Goal: Task Accomplishment & Management: Complete application form

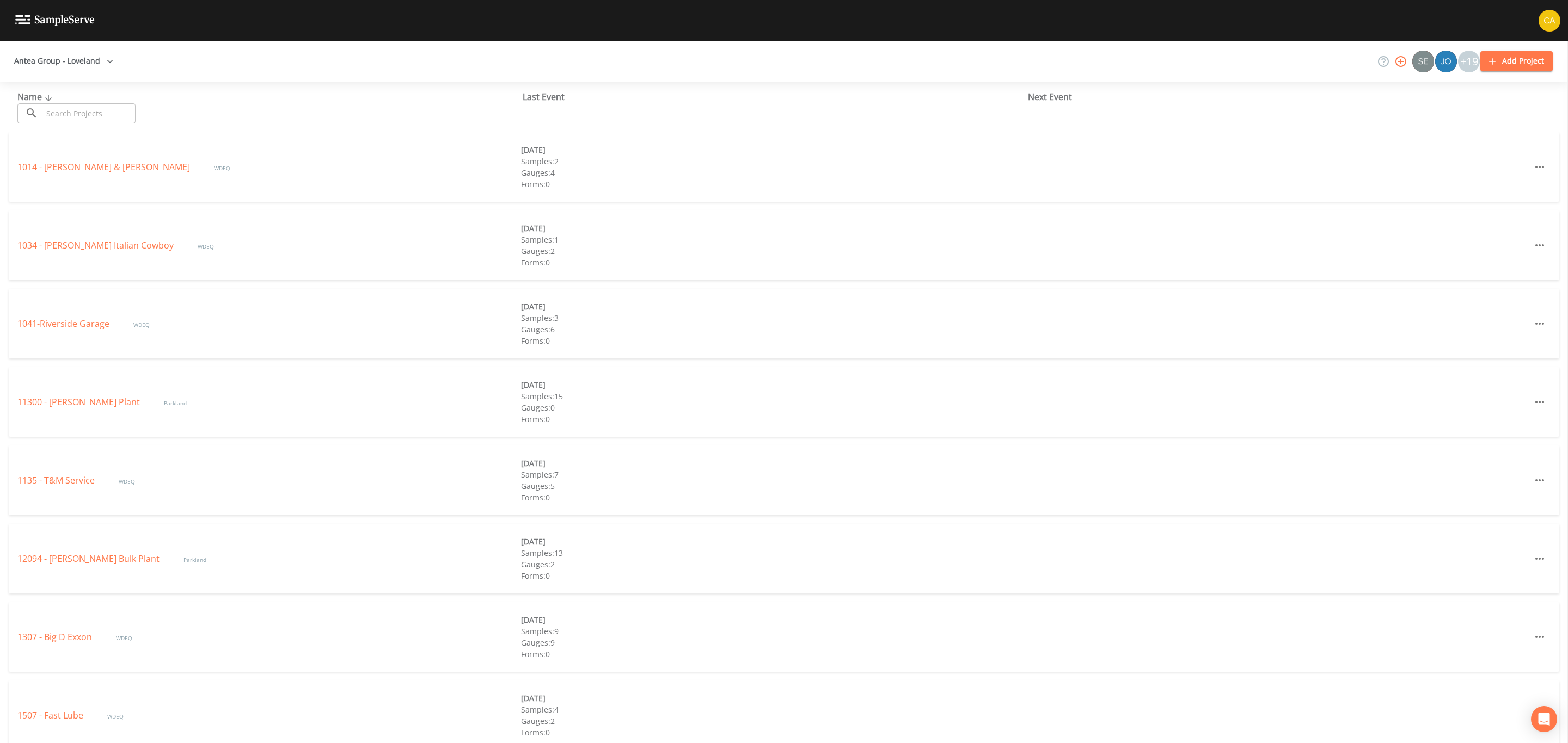
click at [1393, 65] on button "button" at bounding box center [1400, 61] width 22 height 22
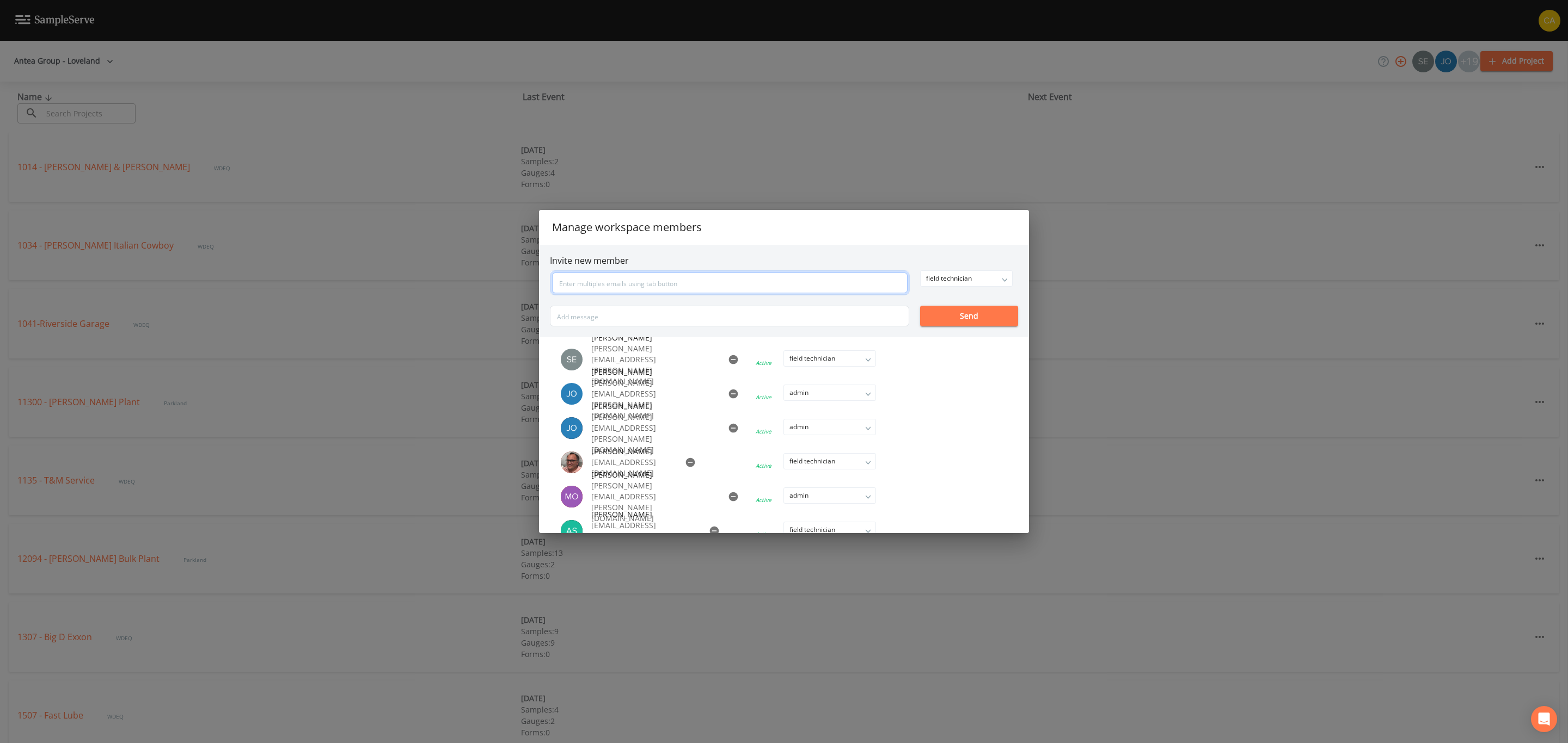
click at [708, 278] on input "text" at bounding box center [730, 282] width 355 height 20
paste input "[PERSON_NAME][EMAIL_ADDRESS][PERSON_NAME][DOMAIN_NAME]"
type input "[PERSON_NAME][EMAIL_ADDRESS][PERSON_NAME][DOMAIN_NAME]"
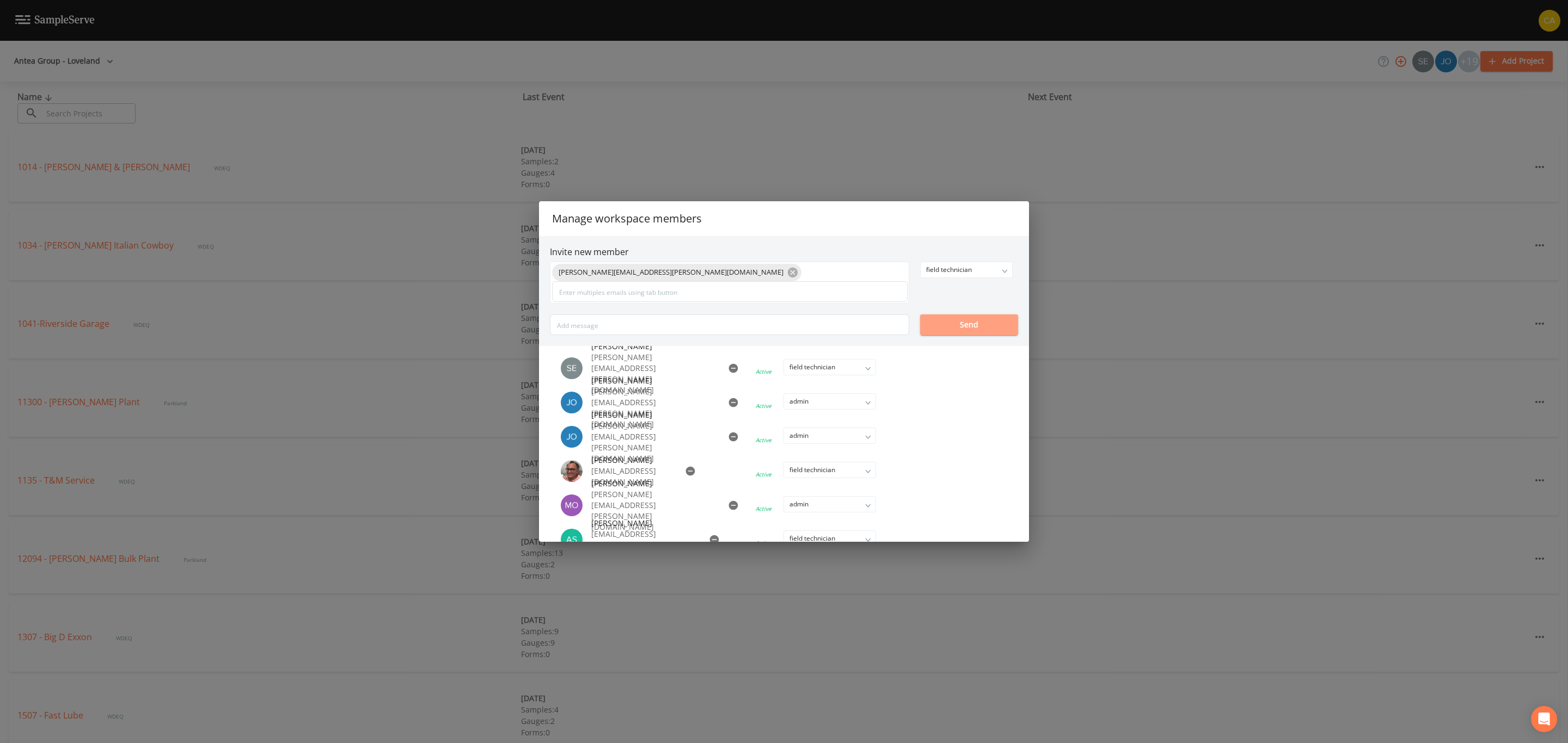
click at [990, 320] on button "Send" at bounding box center [969, 324] width 98 height 20
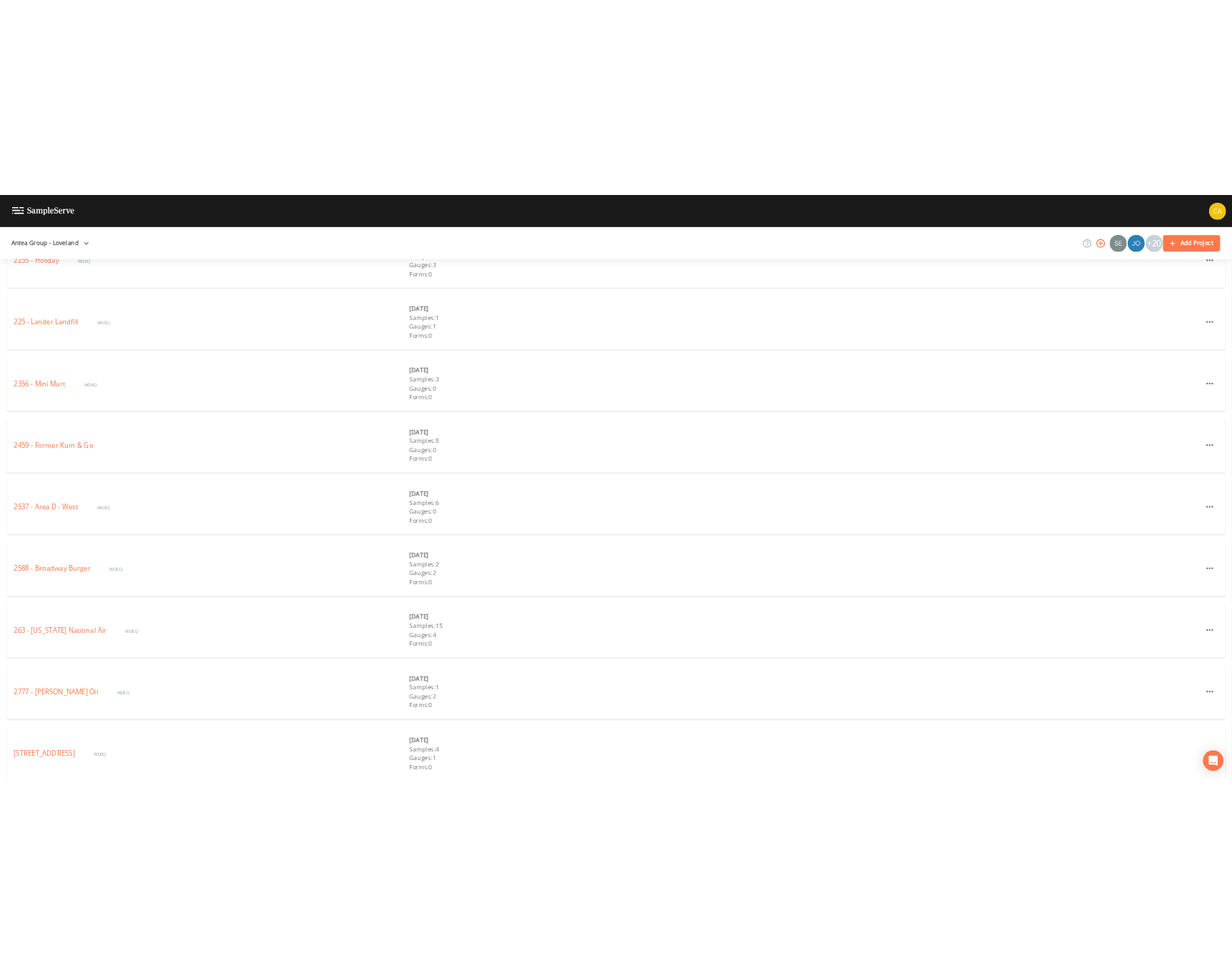
scroll to position [1336, 0]
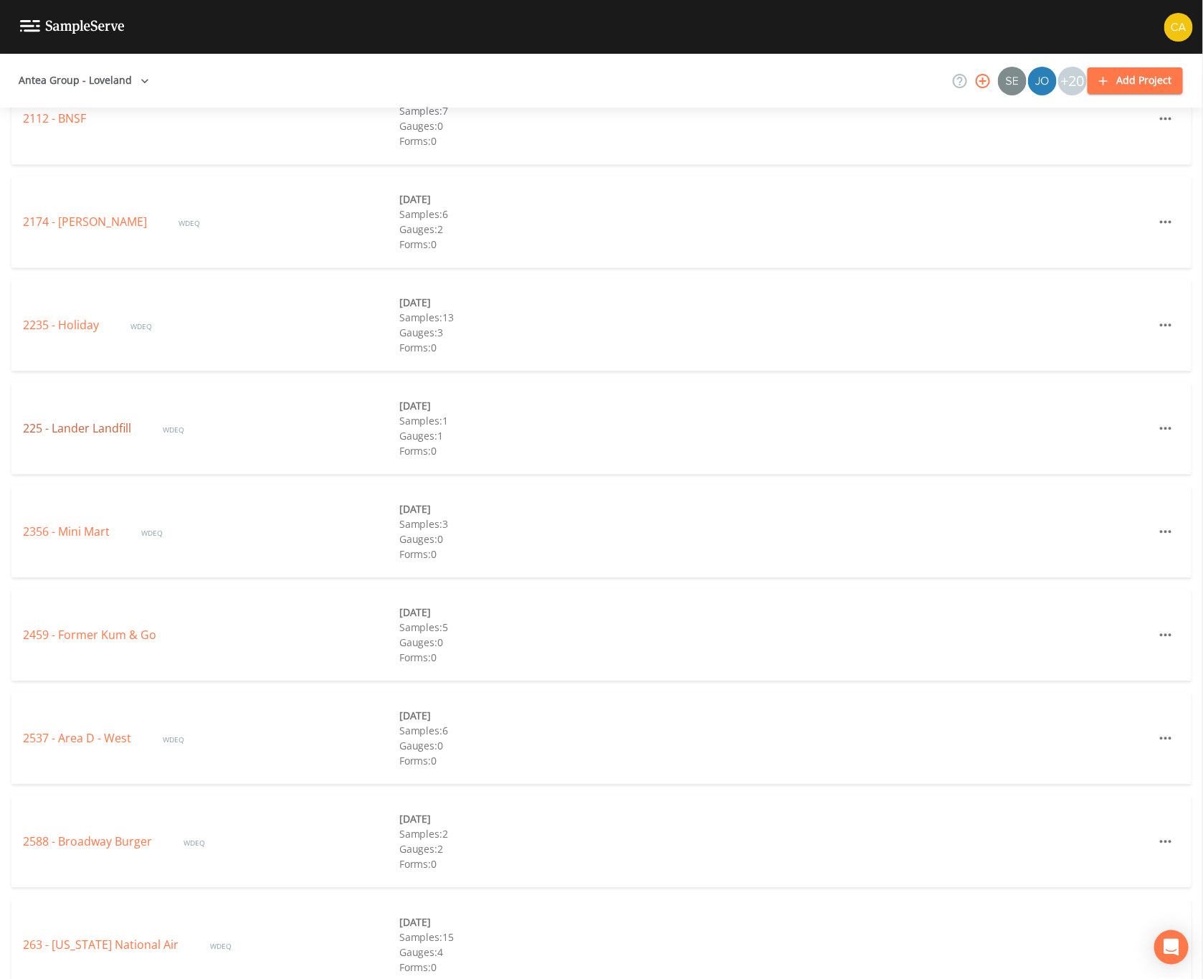
click at [52, 428] on link "225 - Lander Landfill" at bounding box center [78, 428] width 111 height 16
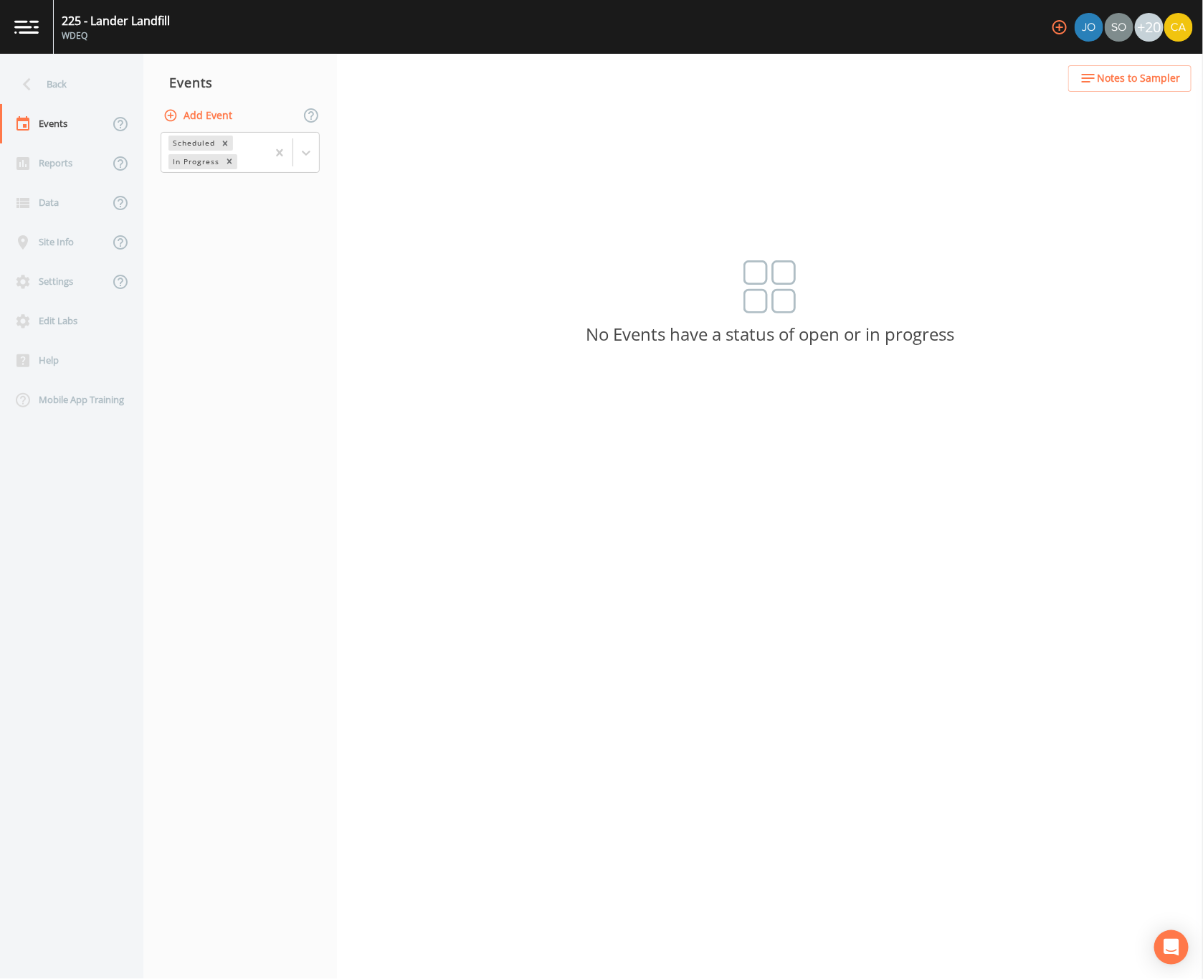
click at [192, 112] on button "Add Event" at bounding box center [199, 116] width 77 height 27
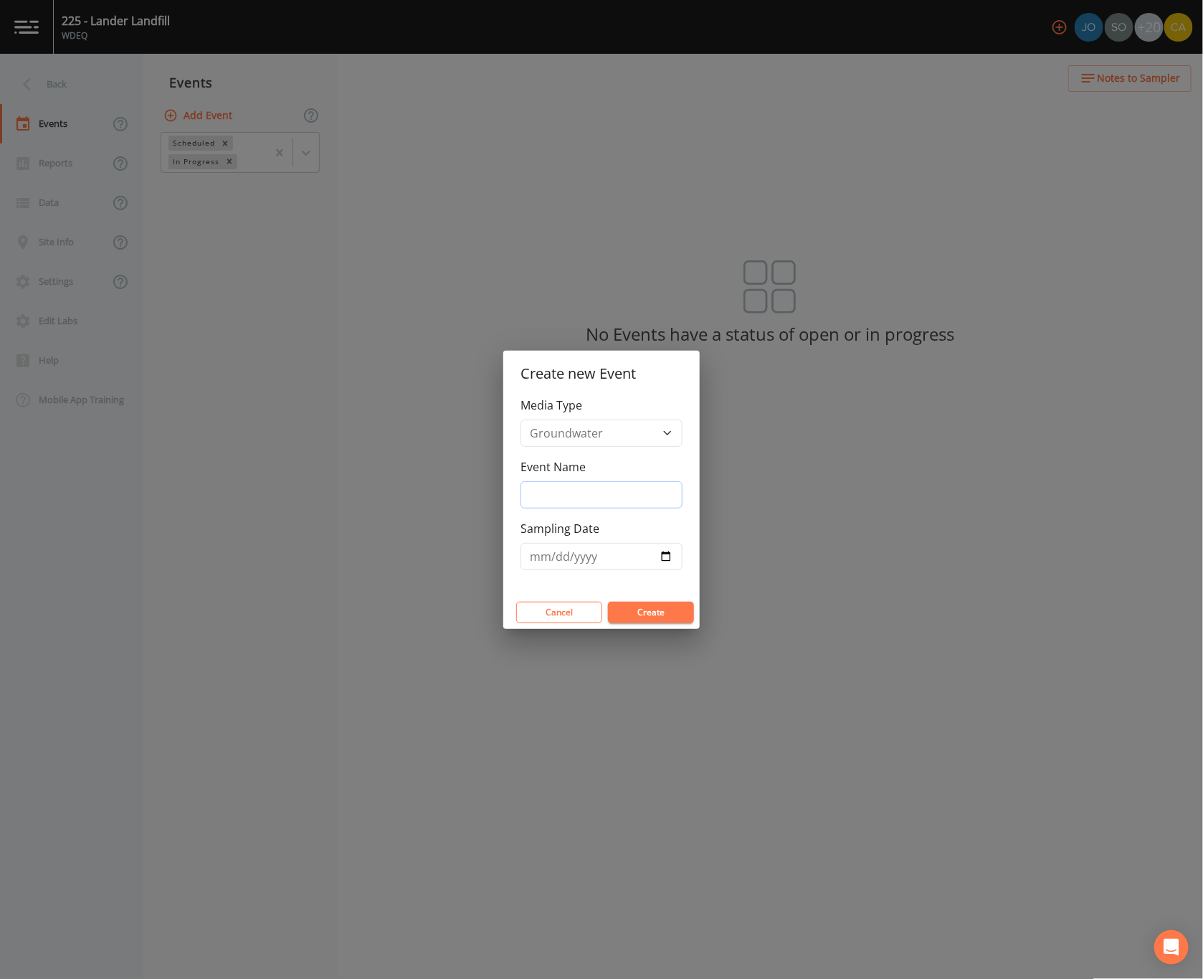
click at [607, 495] on input "Event Name" at bounding box center [602, 494] width 162 height 27
click at [558, 495] on input "3Q24 GWS" at bounding box center [602, 494] width 162 height 27
type input "3Q25 GWS"
click at [672, 558] on input "Sampling Date" at bounding box center [602, 556] width 162 height 27
click at [652, 558] on input "Sampling Date" at bounding box center [602, 556] width 162 height 27
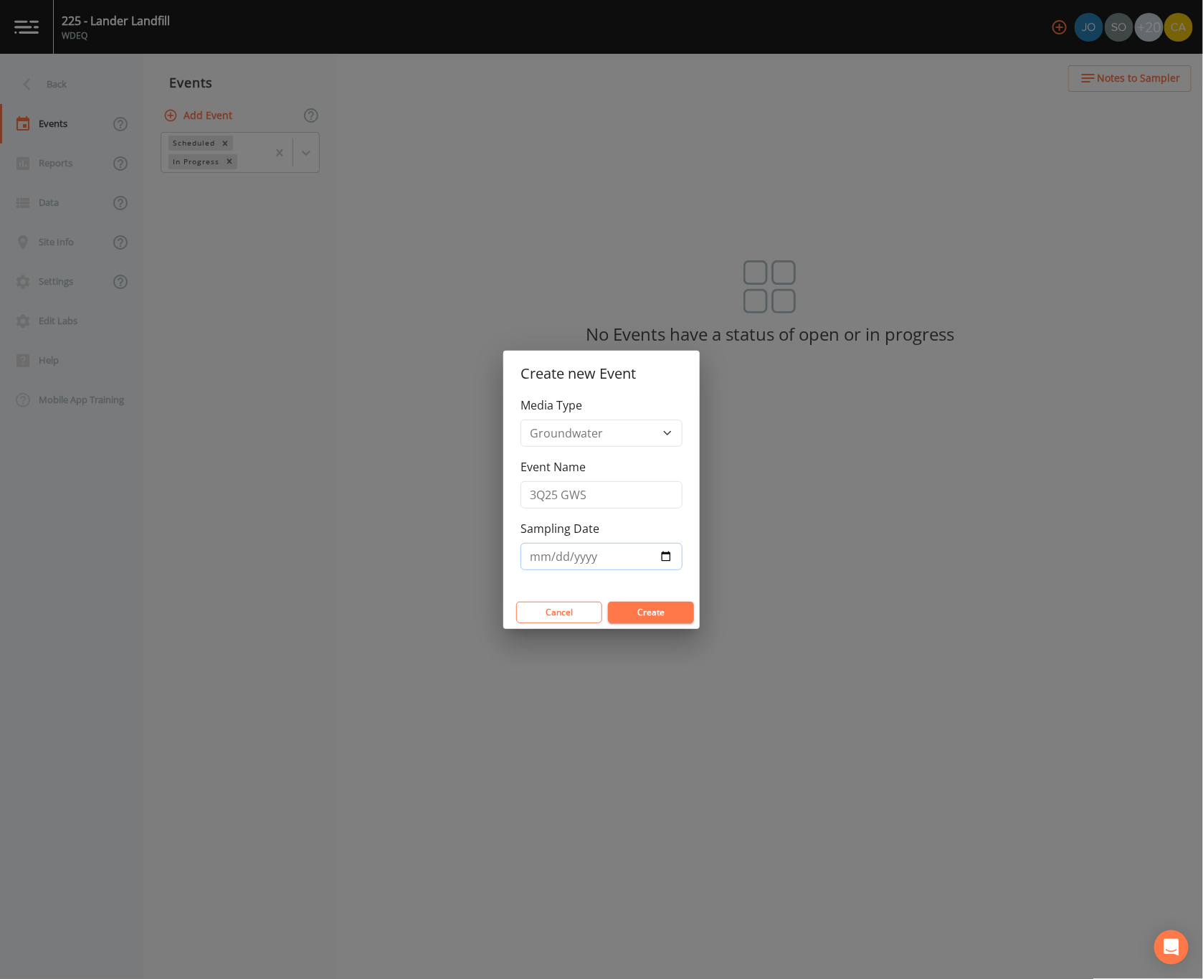
click at [662, 556] on input "Sampling Date" at bounding box center [602, 556] width 162 height 27
type input "[DATE]"
click at [657, 612] on button "Create" at bounding box center [651, 613] width 86 height 22
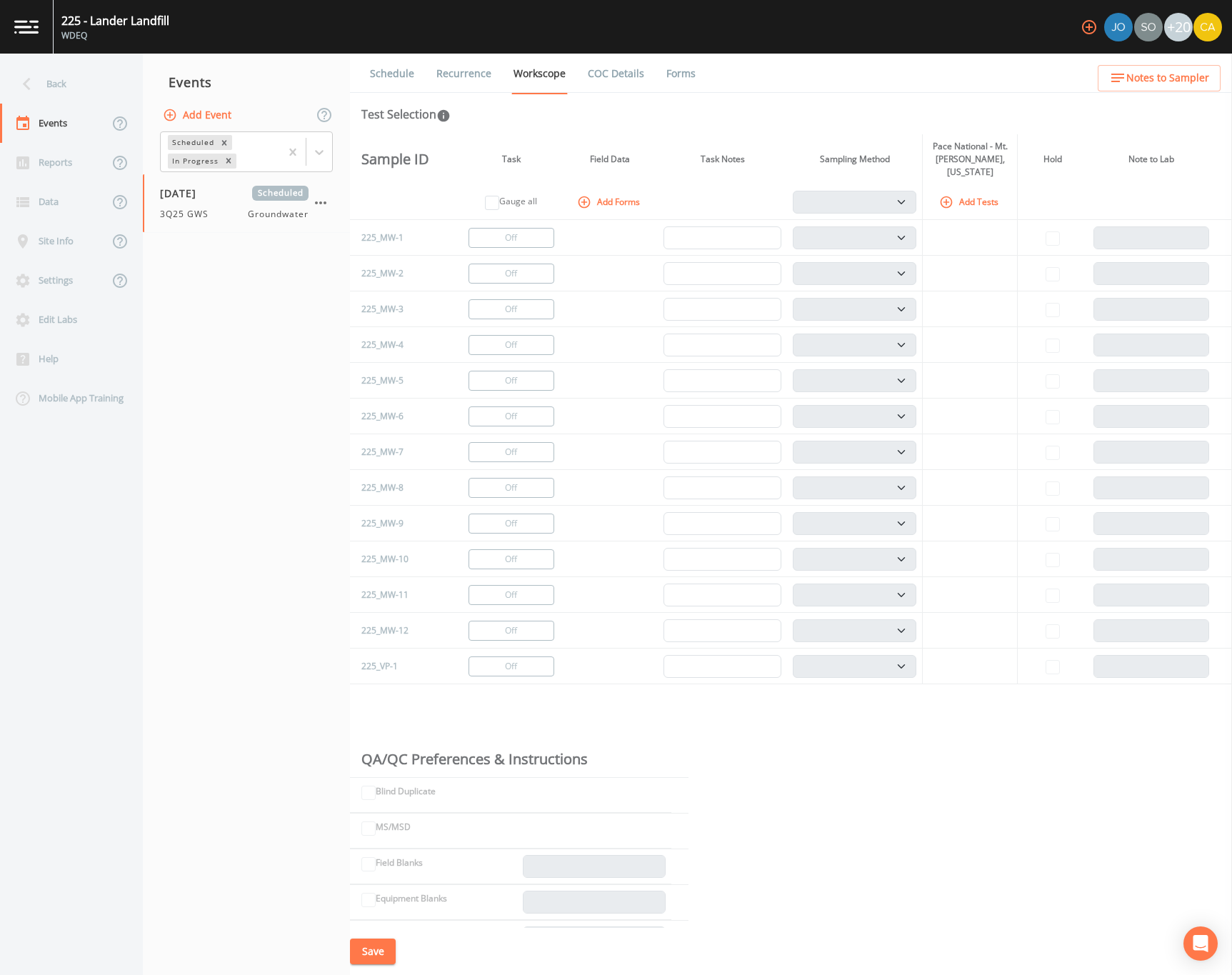
click at [957, 193] on button "Add Tests" at bounding box center [970, 202] width 68 height 24
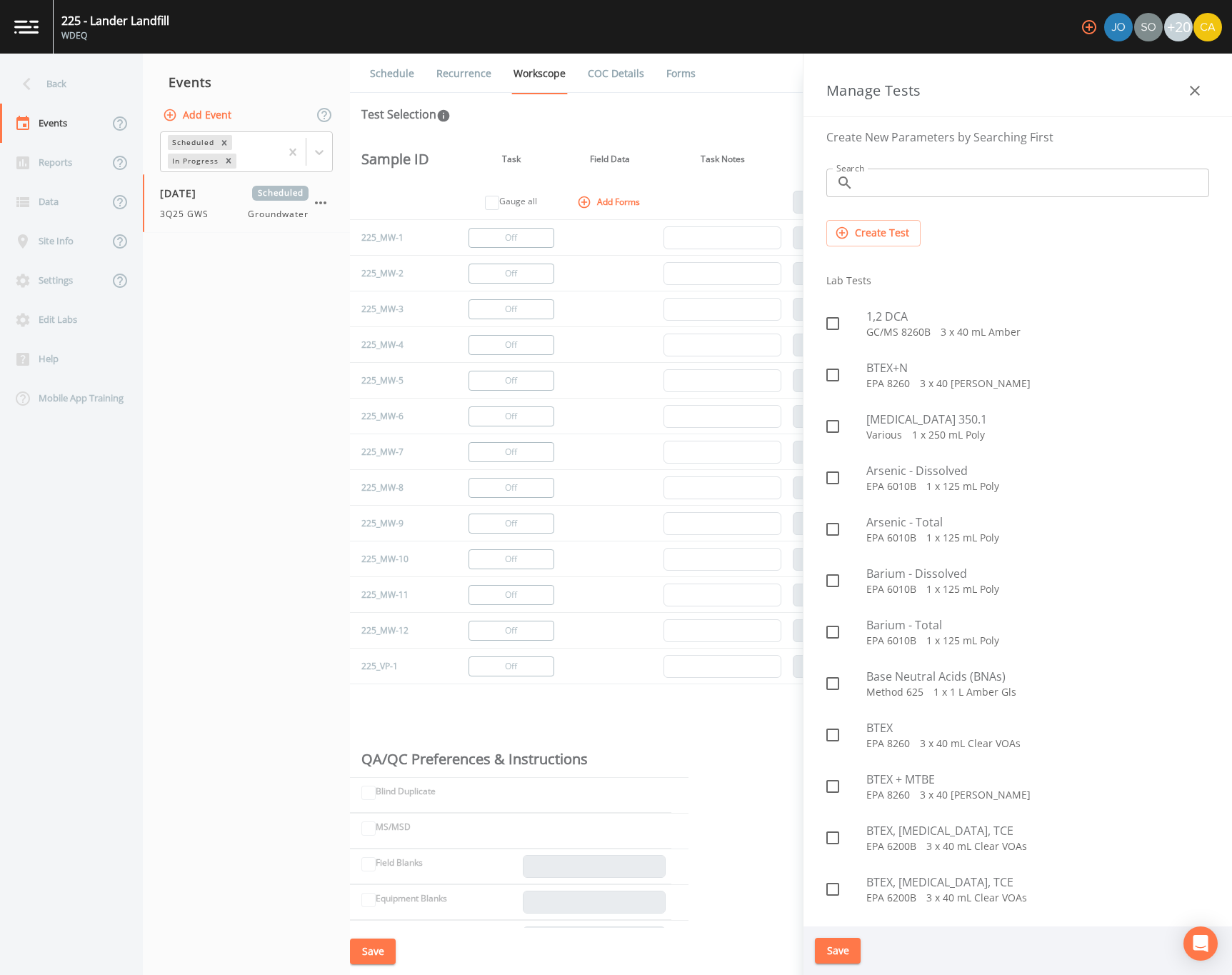
click at [919, 202] on div "Search ​ Search" at bounding box center [1017, 183] width 405 height 52
drag, startPoint x: 922, startPoint y: 189, endPoint x: 1092, endPoint y: 459, distance: 319.1
click at [922, 189] on input "Search" at bounding box center [1034, 182] width 350 height 29
click at [911, 193] on input "Search" at bounding box center [1034, 182] width 350 height 29
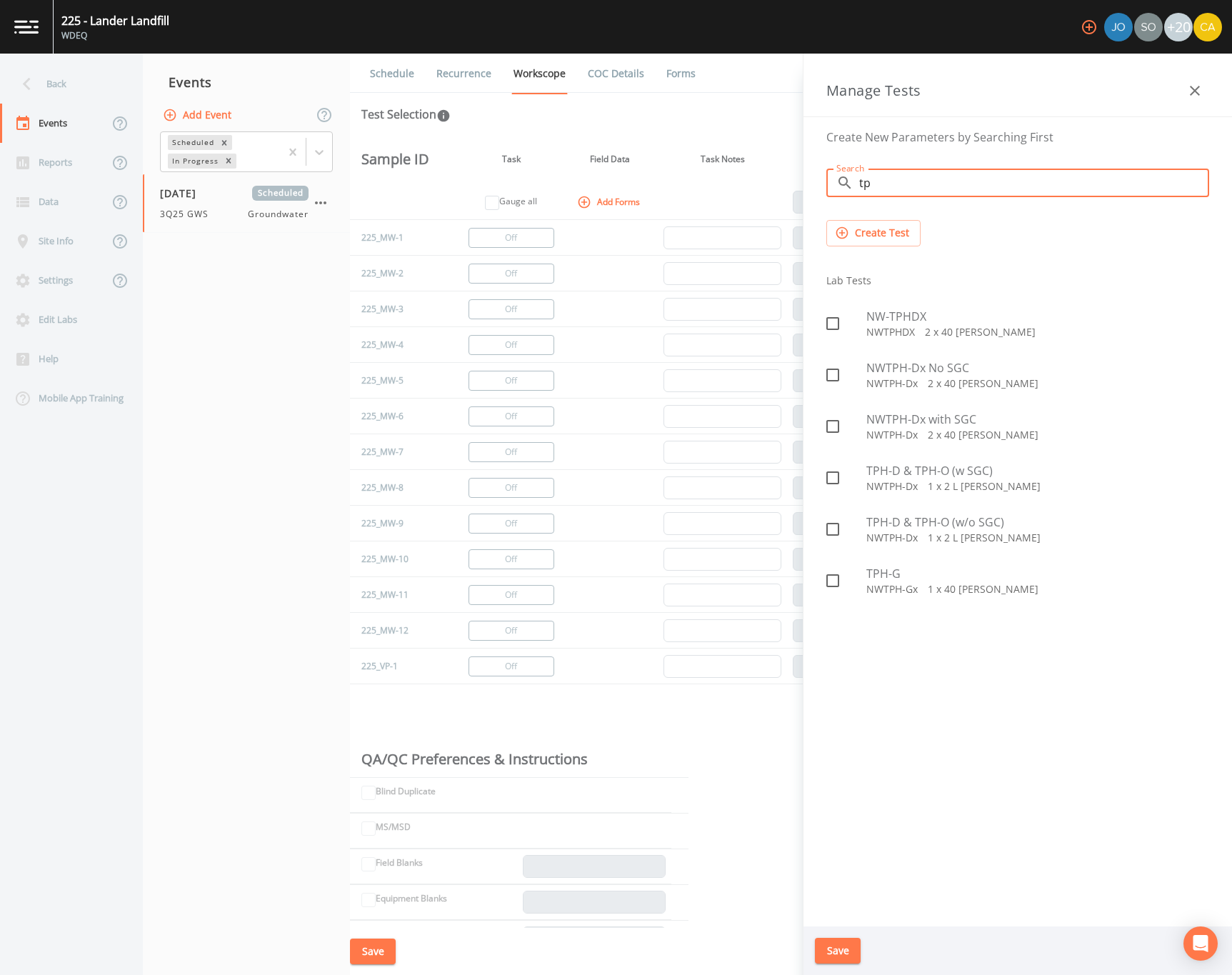
type input "tph"
drag, startPoint x: 886, startPoint y: 184, endPoint x: 837, endPoint y: 185, distance: 49.0
click at [837, 185] on div "​ tph Search" at bounding box center [1018, 182] width 382 height 29
type input "dro"
click at [969, 322] on span "DROWY LVI" at bounding box center [1038, 316] width 343 height 17
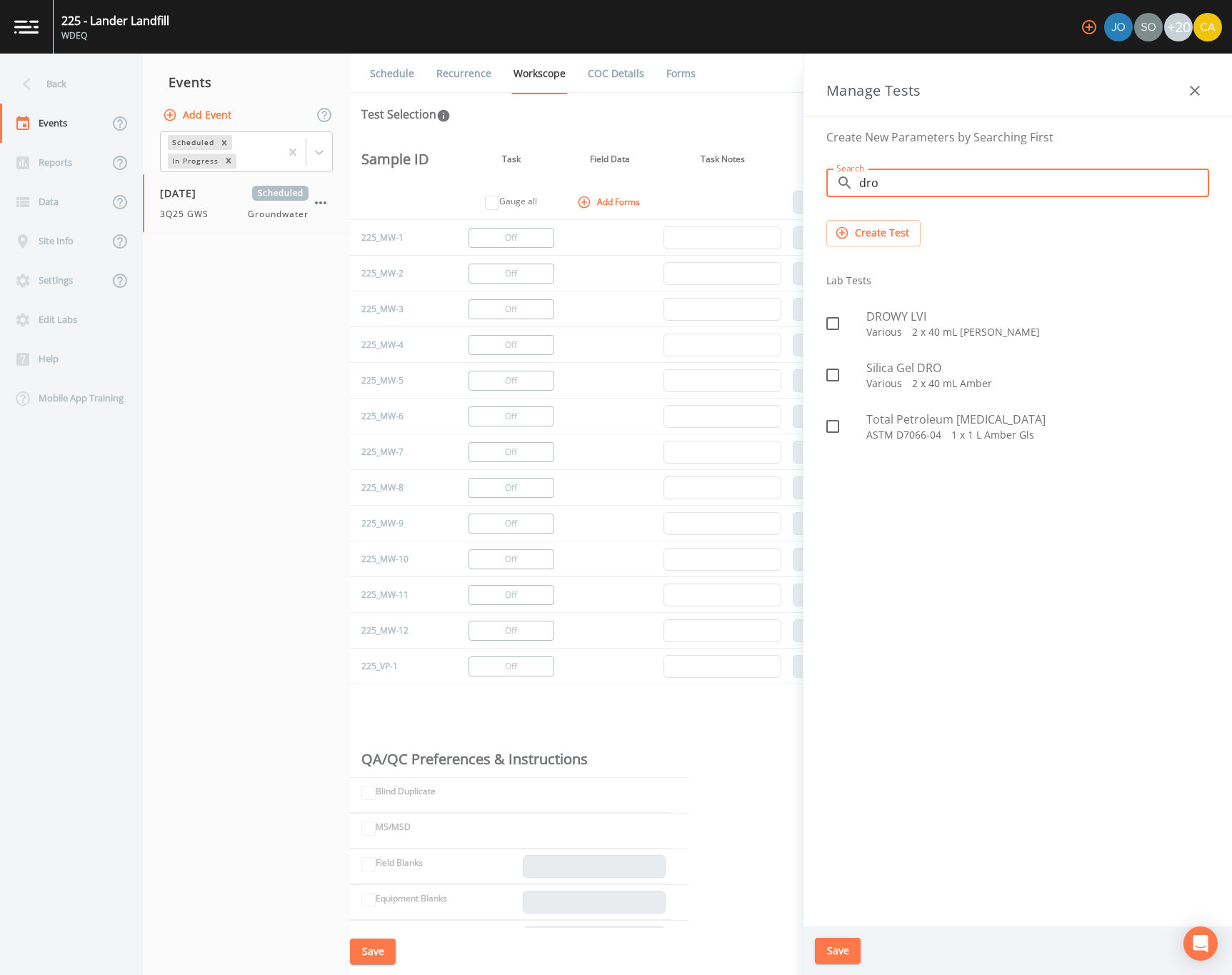
checkbox input "true"
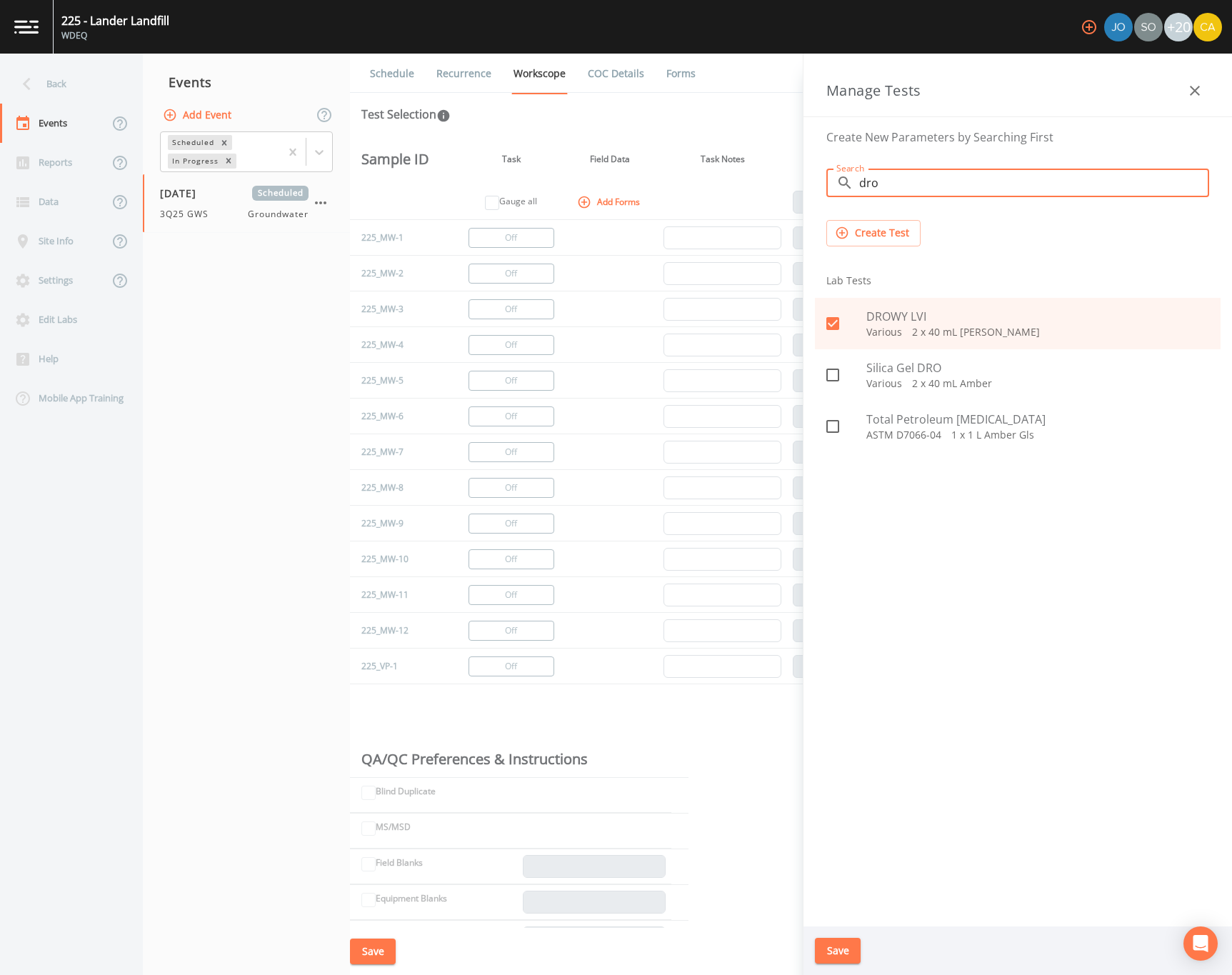
drag, startPoint x: 932, startPoint y: 189, endPoint x: 838, endPoint y: 198, distance: 94.4
click at [840, 198] on div "Search ​ dro Search" at bounding box center [1017, 183] width 405 height 52
drag, startPoint x: 939, startPoint y: 188, endPoint x: 939, endPoint y: 243, distance: 55.0
click at [930, 188] on input "wy" at bounding box center [1034, 182] width 350 height 29
type input "w"
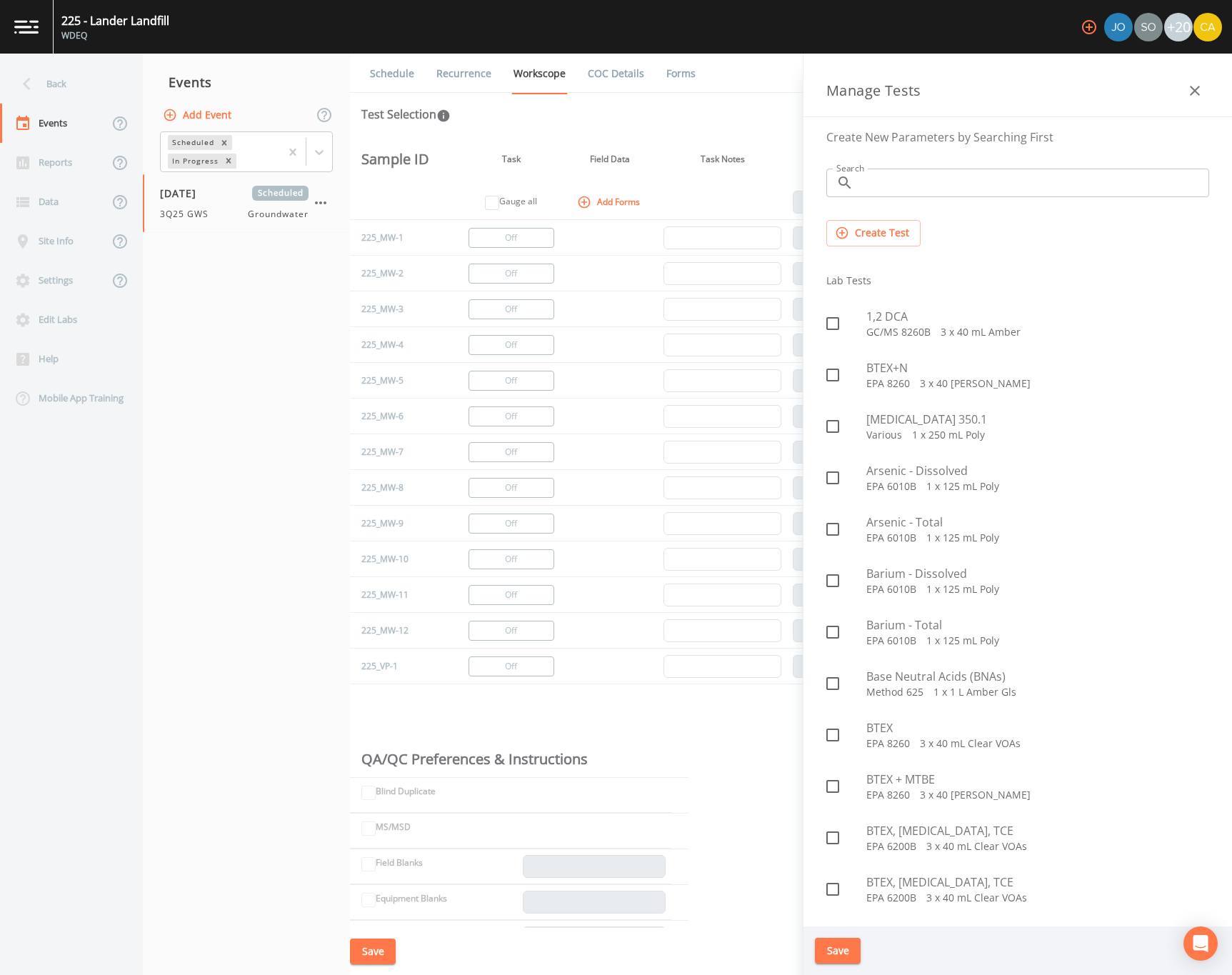
click at [956, 187] on input "Search" at bounding box center [1034, 182] width 350 height 29
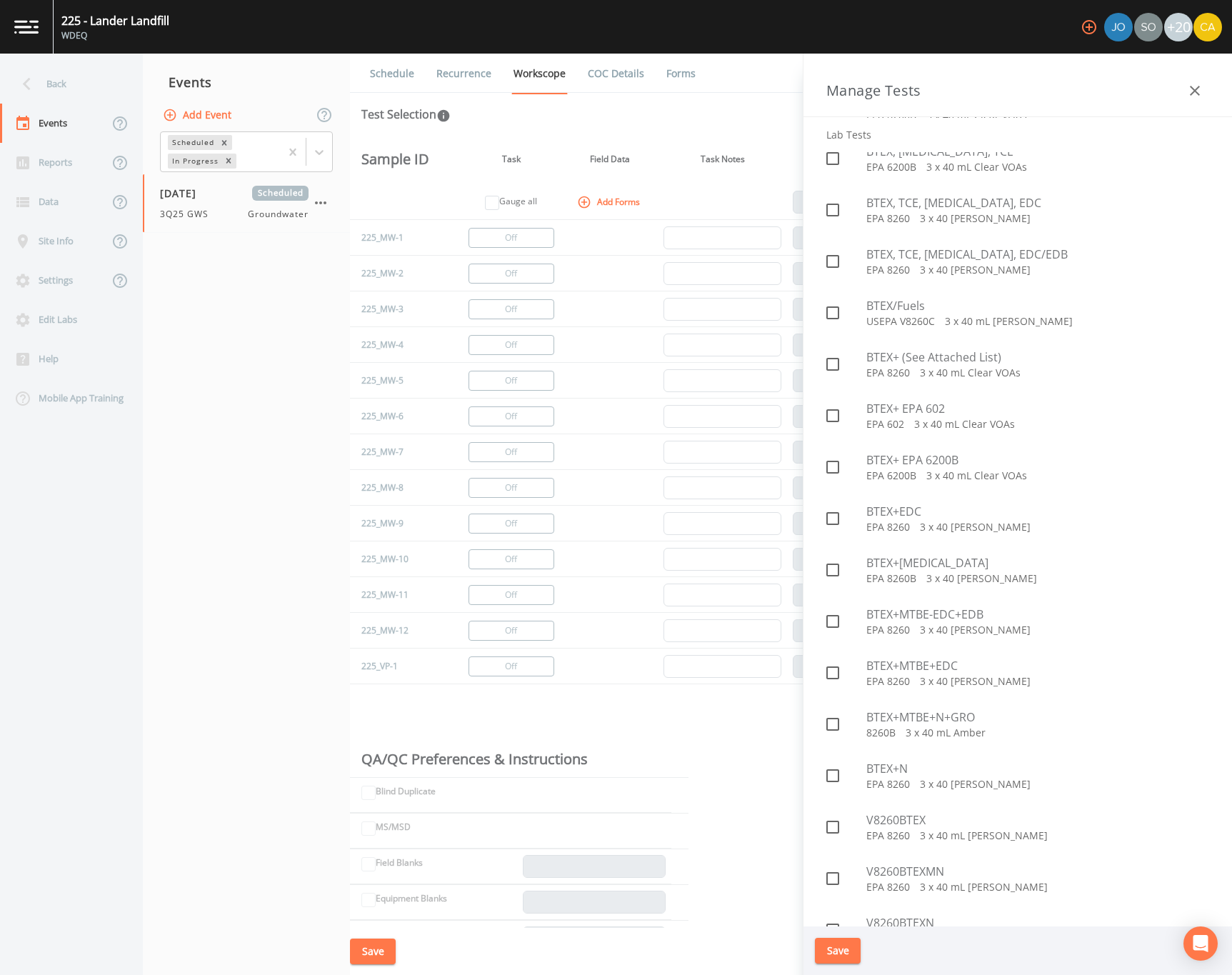
scroll to position [405, 0]
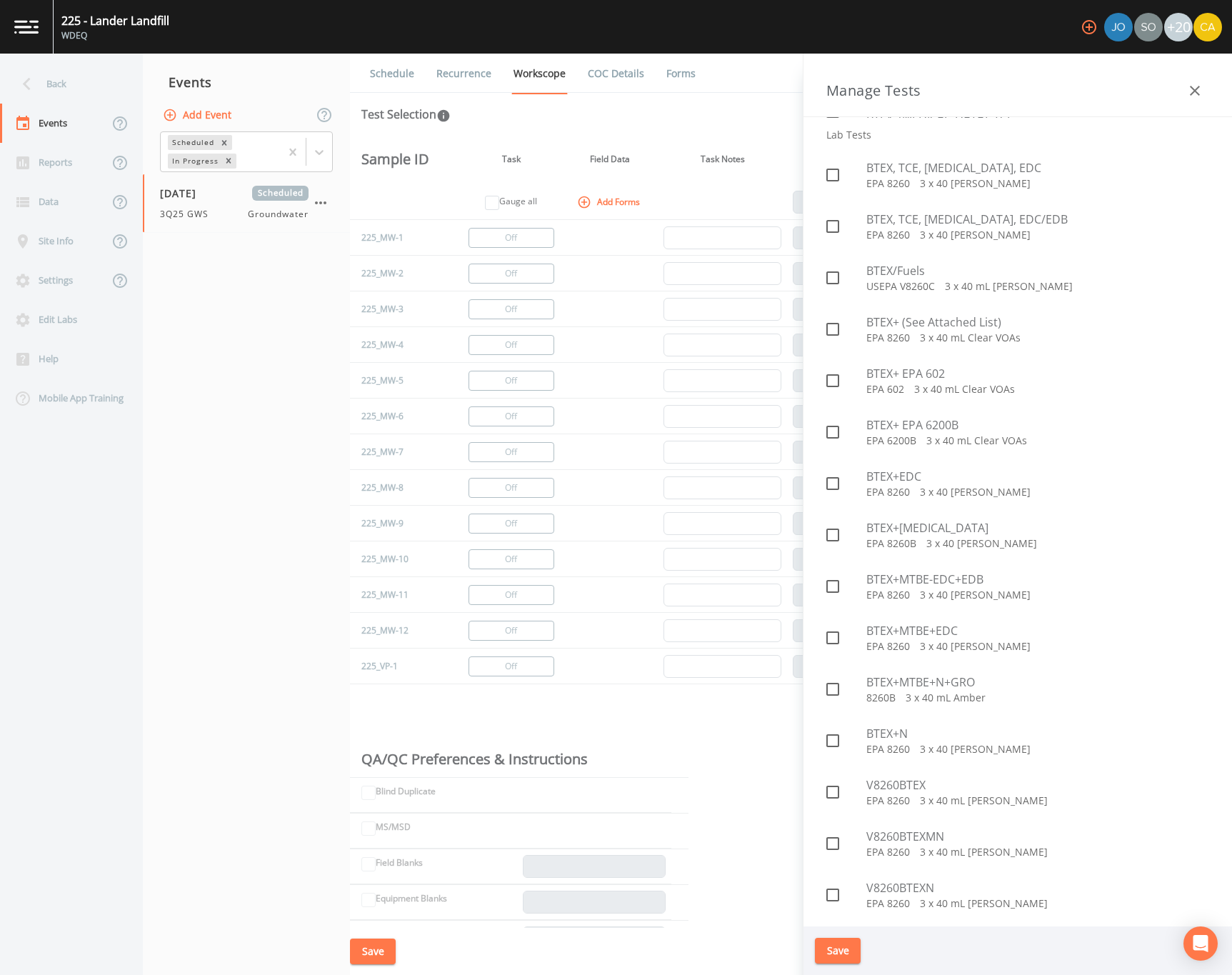
type input "btex"
click at [943, 682] on span "BTEX+MTBE+N+GRO" at bounding box center [1038, 681] width 343 height 17
checkbox input "true"
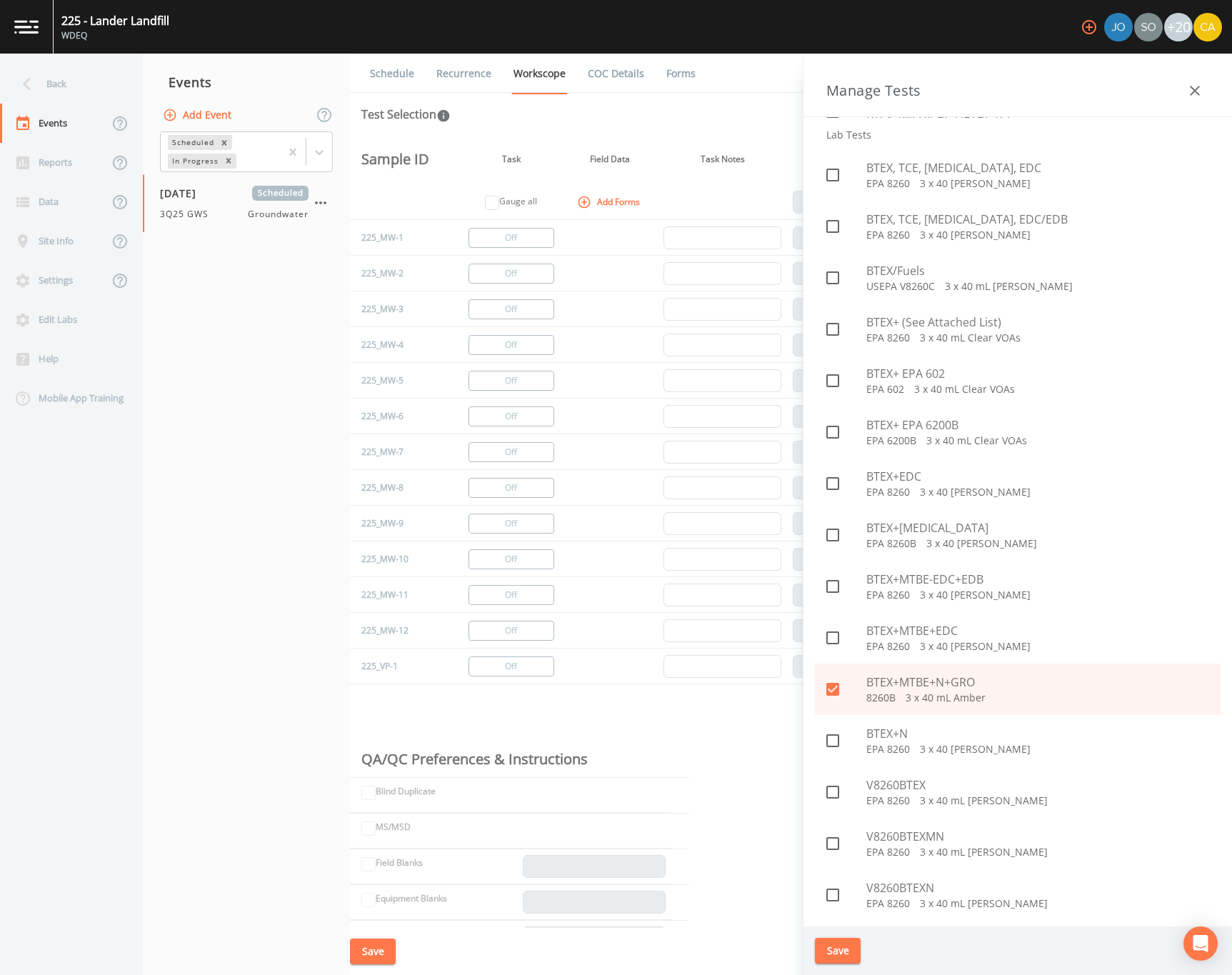
click at [834, 955] on button "Save" at bounding box center [838, 950] width 46 height 27
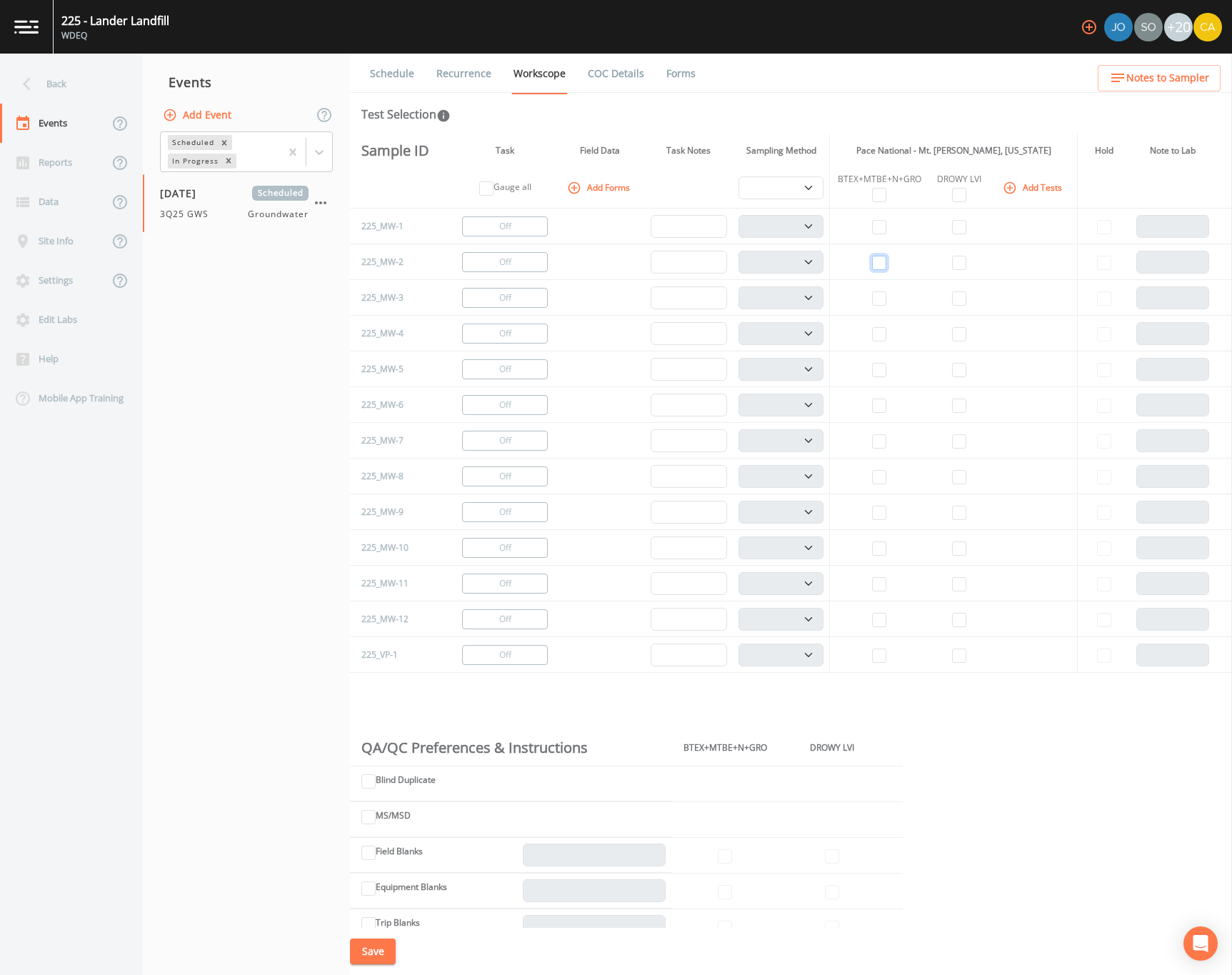
drag, startPoint x: 874, startPoint y: 262, endPoint x: 894, endPoint y: 347, distance: 87.3
click at [874, 262] on input "checkbox" at bounding box center [878, 263] width 14 height 14
checkbox input "true"
select select "132d7689-3bb8-465b-98a9-744e7d509d8d"
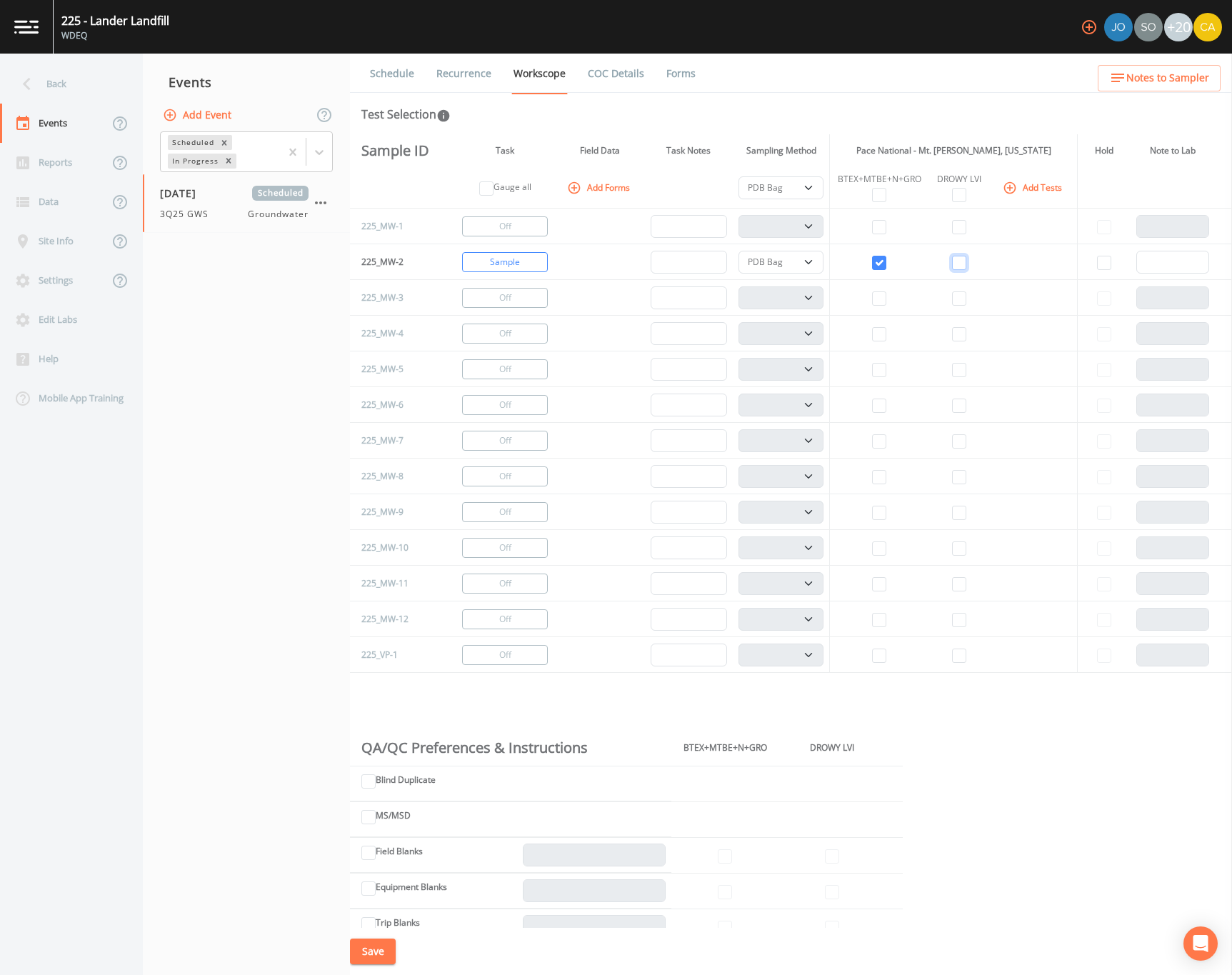
click at [954, 269] on input "checkbox" at bounding box center [959, 263] width 14 height 14
checkbox input "true"
click at [879, 300] on input "checkbox" at bounding box center [878, 299] width 14 height 14
checkbox input "true"
select select "132d7689-3bb8-465b-98a9-744e7d509d8d"
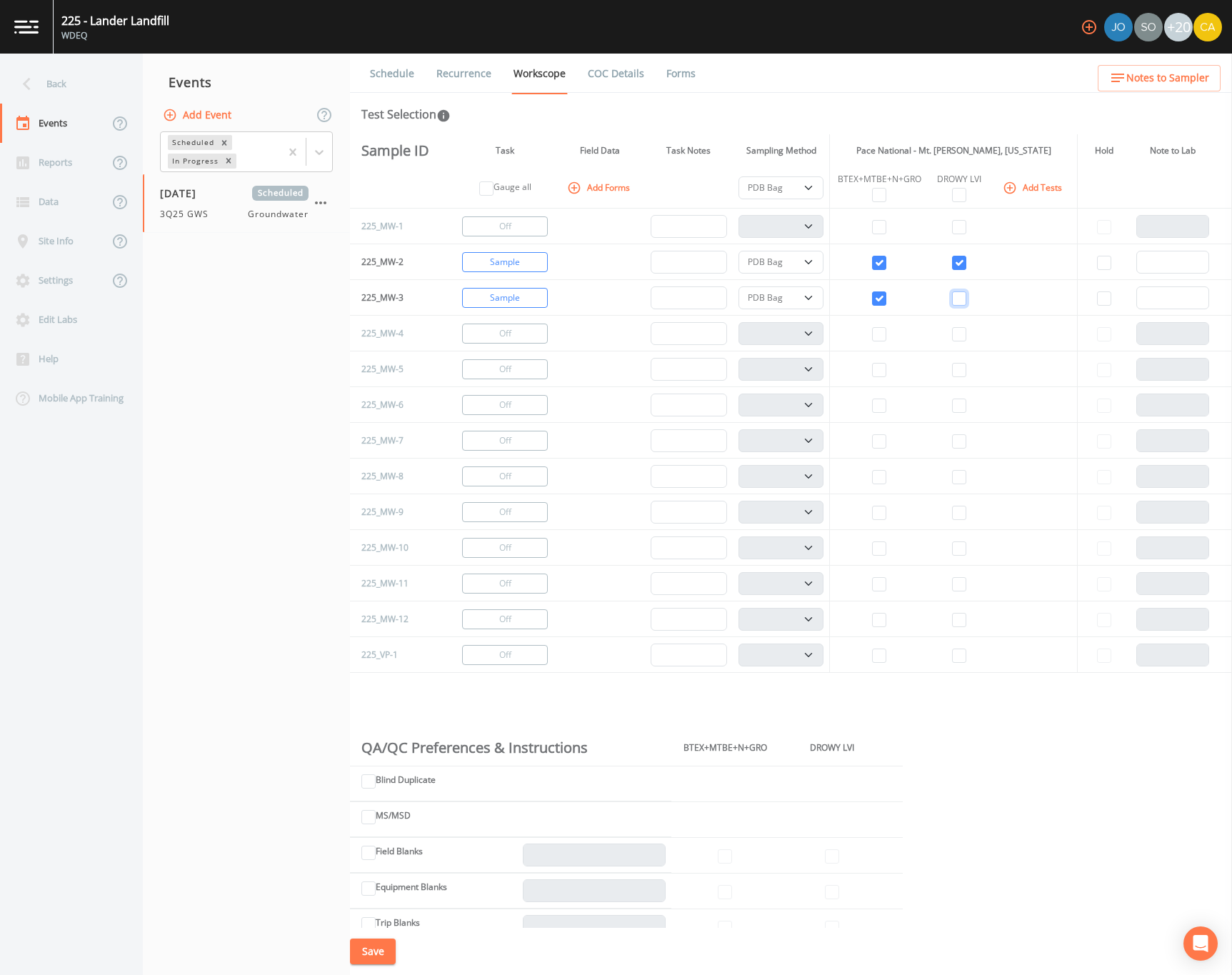
click at [954, 300] on input "checkbox" at bounding box center [959, 299] width 14 height 14
checkbox input "true"
click at [874, 330] on input "checkbox" at bounding box center [878, 334] width 14 height 14
checkbox input "true"
select select "132d7689-3bb8-465b-98a9-744e7d509d8d"
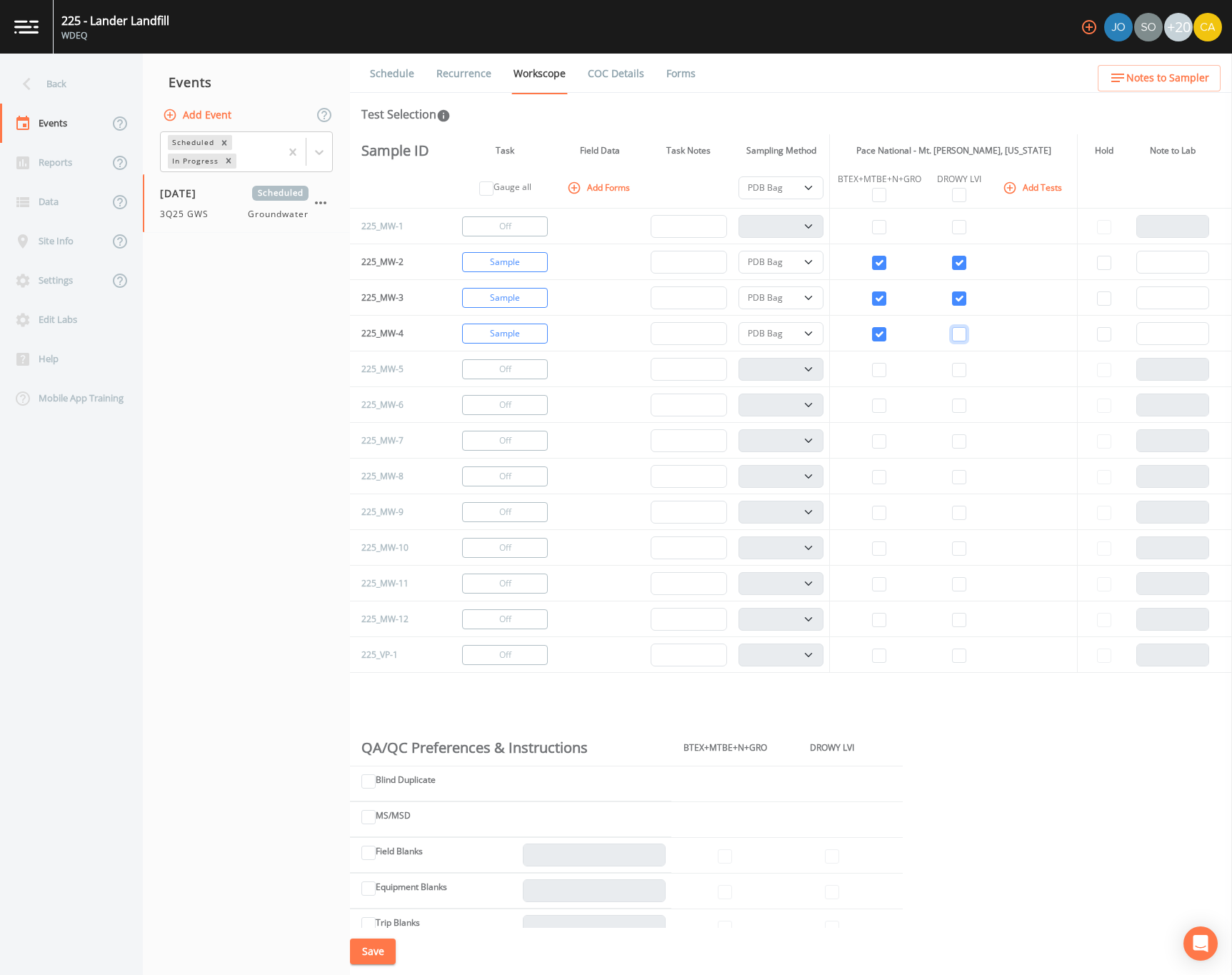
click at [955, 339] on input "checkbox" at bounding box center [959, 334] width 14 height 14
checkbox input "true"
drag, startPoint x: 870, startPoint y: 411, endPoint x: 881, endPoint y: 411, distance: 11.0
click at [871, 411] on input "checkbox" at bounding box center [878, 405] width 14 height 14
checkbox input "true"
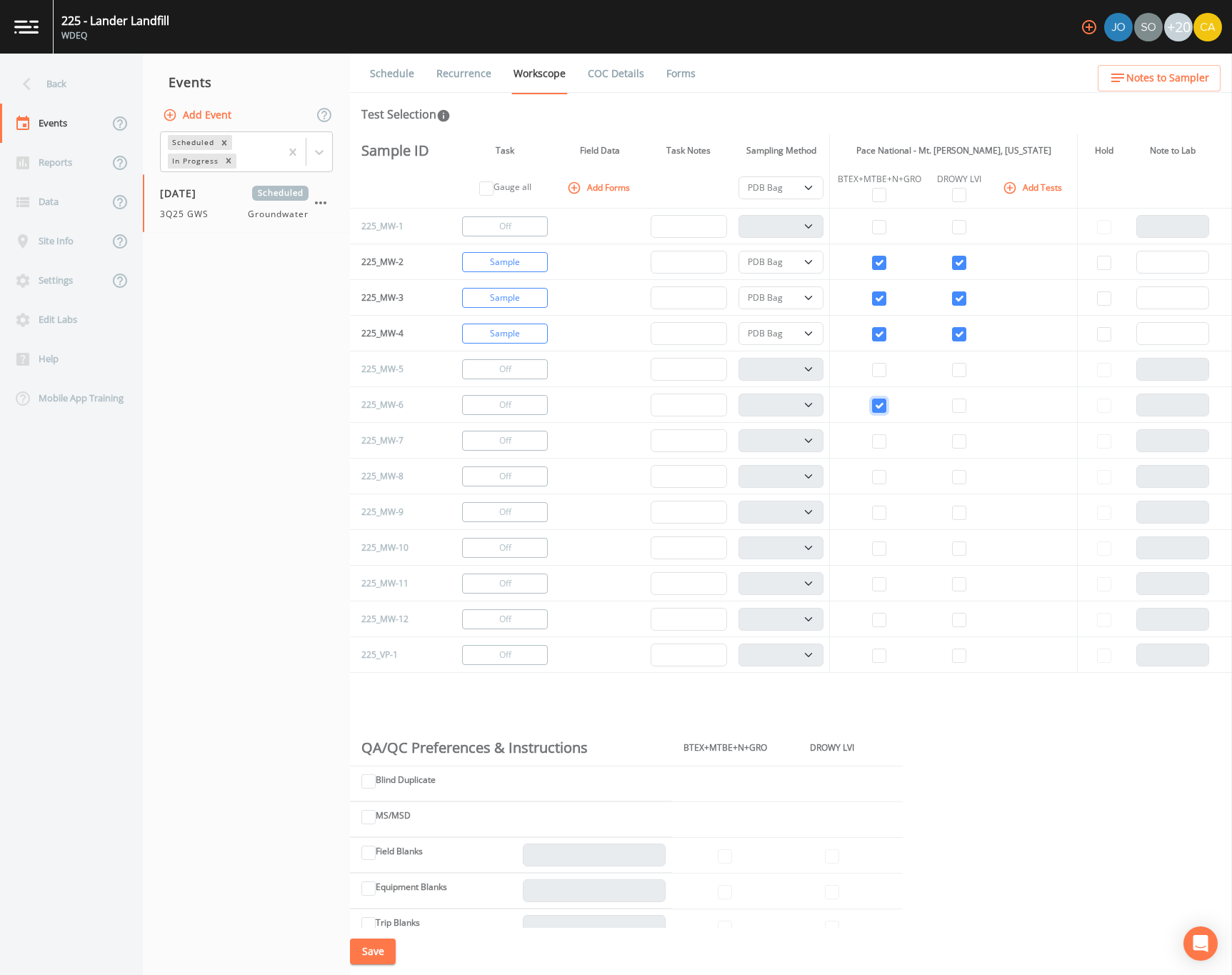
select select "132d7689-3bb8-465b-98a9-744e7d509d8d"
click at [955, 409] on input "checkbox" at bounding box center [959, 405] width 14 height 14
checkbox input "true"
click at [871, 476] on input "checkbox" at bounding box center [878, 477] width 14 height 14
checkbox input "true"
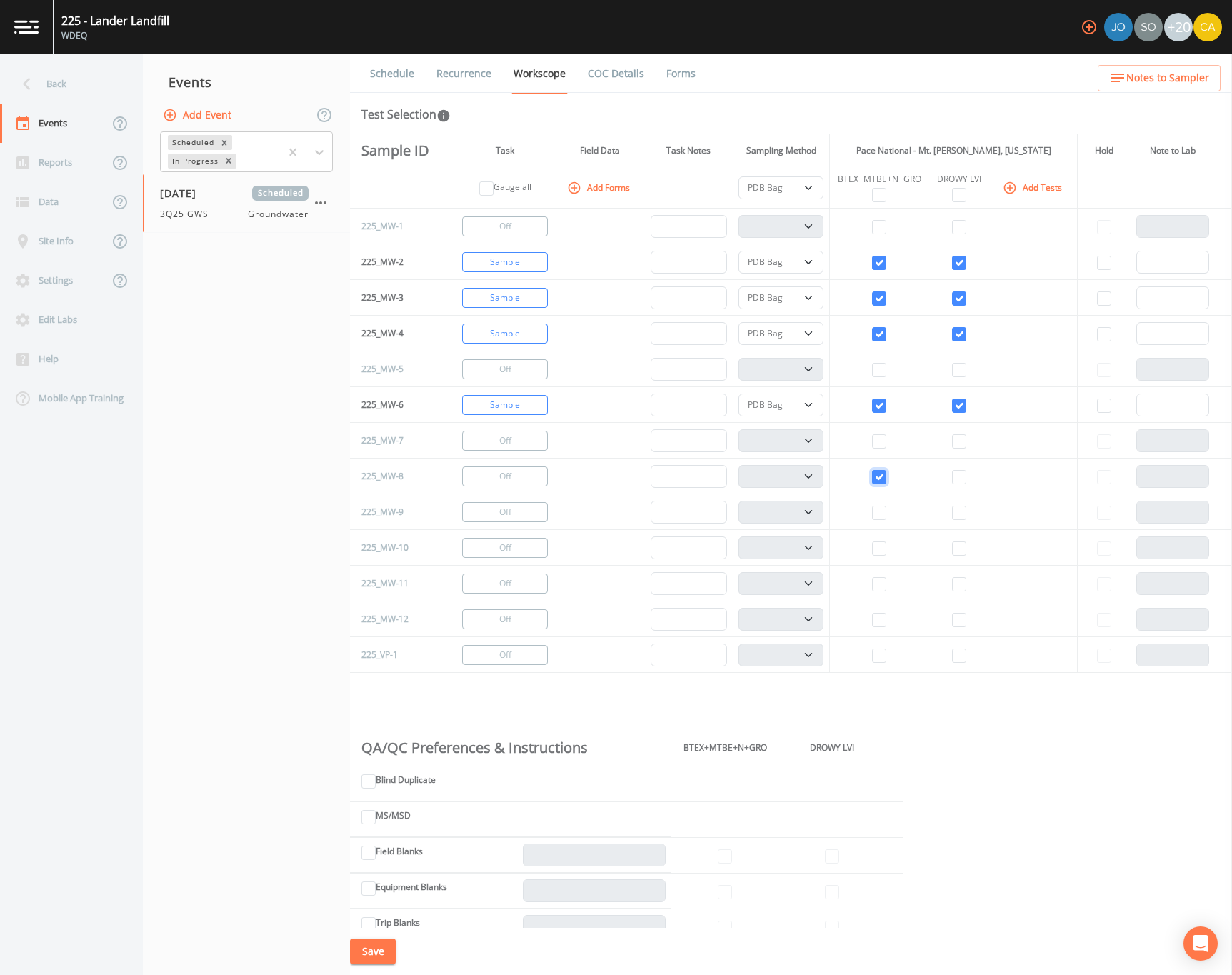
select select "132d7689-3bb8-465b-98a9-744e7d509d8d"
click at [952, 480] on input "checkbox" at bounding box center [959, 477] width 14 height 14
checkbox input "true"
drag, startPoint x: 515, startPoint y: 556, endPoint x: 836, endPoint y: 970, distance: 523.9
click at [515, 556] on button "Change to Gauge" at bounding box center [505, 548] width 86 height 20
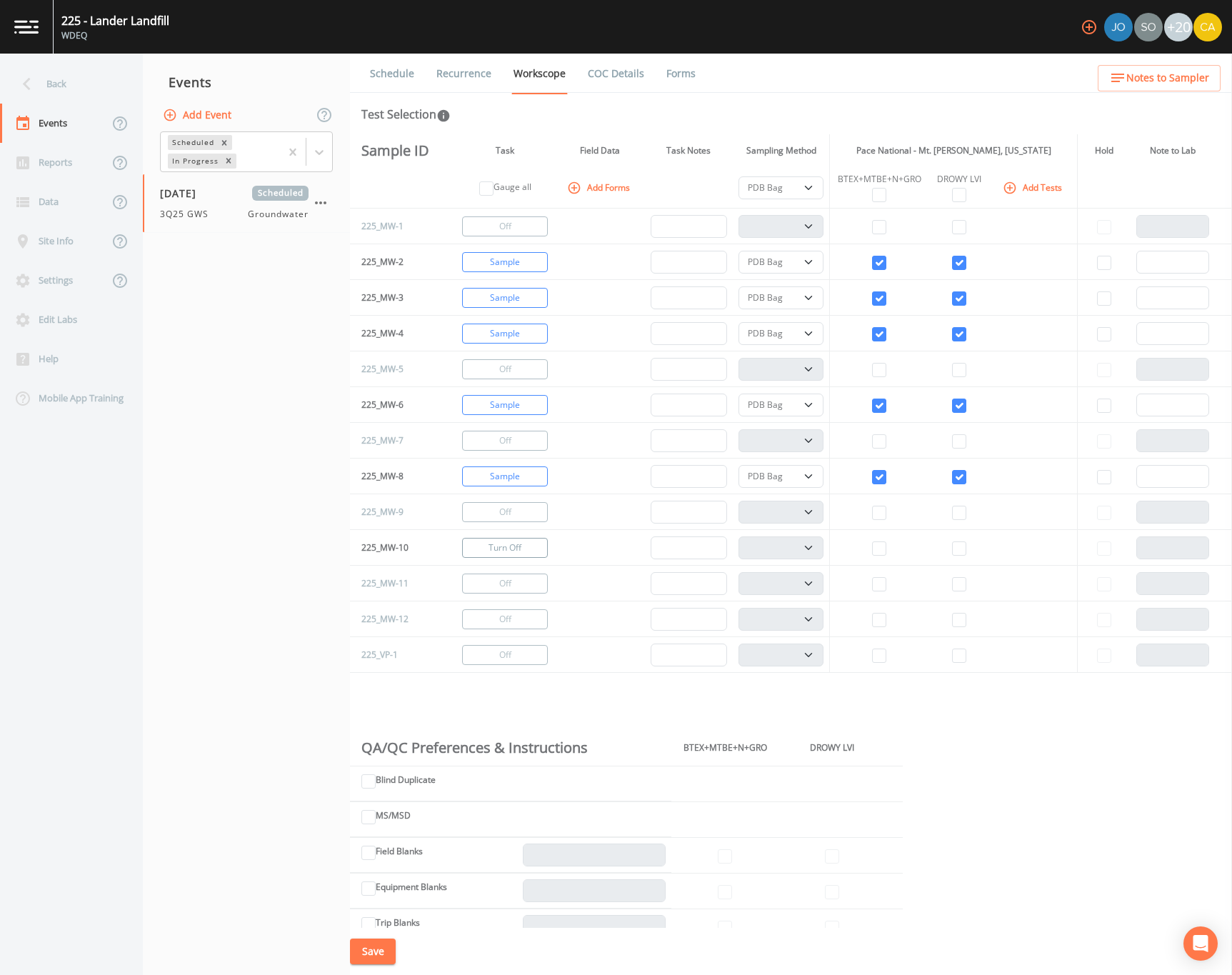
click at [497, 555] on button "Turn Off" at bounding box center [505, 548] width 86 height 20
click at [808, 256] on select "PDB Bag Grab Low Flow 3 Vol. Purge" at bounding box center [781, 262] width 86 height 23
click at [819, 190] on select "PDB Bag Grab Low Flow 3 Vol. Purge" at bounding box center [781, 187] width 86 height 23
select select "0b1af911-289b-4d7b-9fdf-156f6d27a2cf"
click at [738, 176] on select "PDB Bag Grab Low Flow 3 Vol. Purge" at bounding box center [781, 187] width 86 height 23
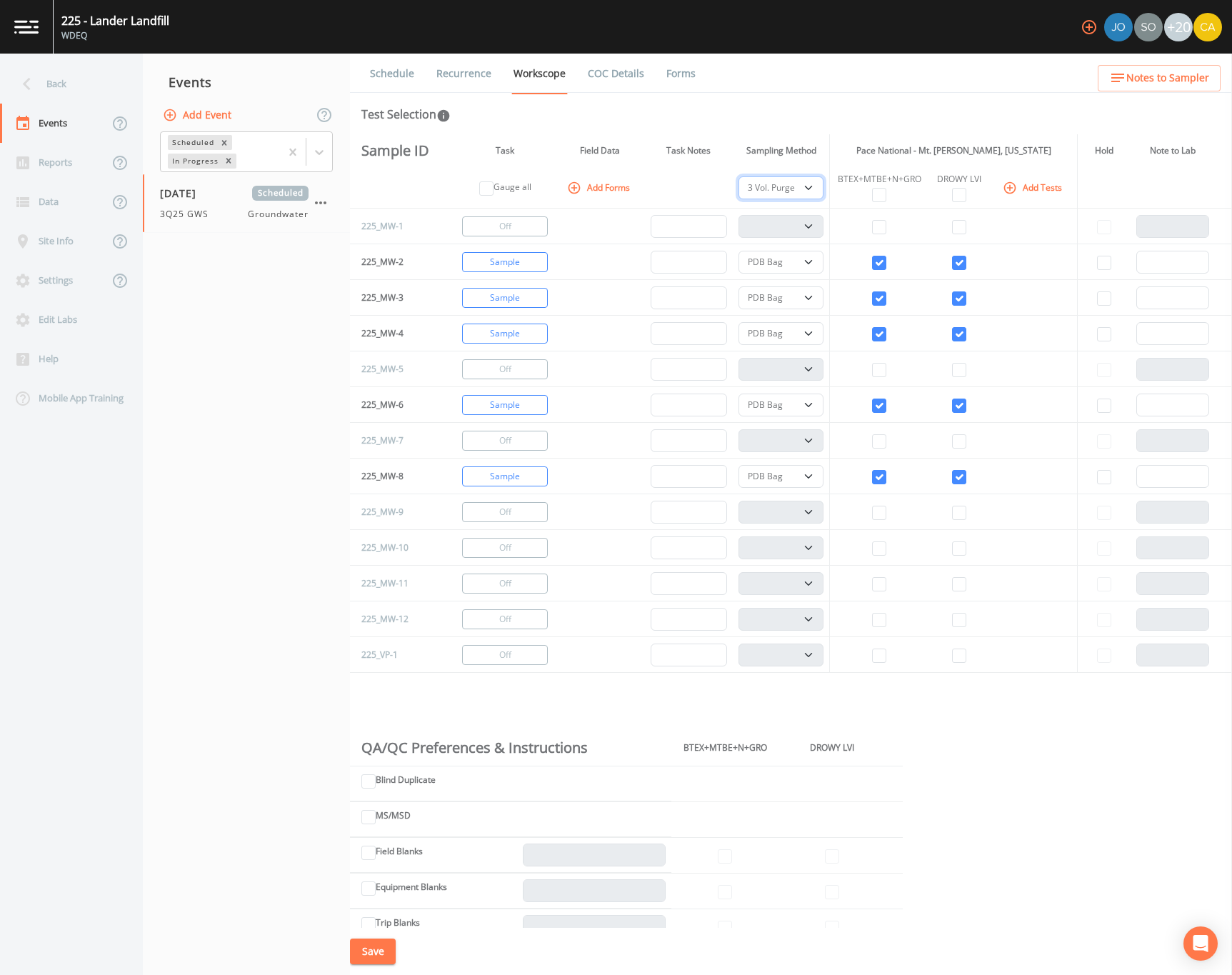
select select "0b1af911-289b-4d7b-9fdf-156f6d27a2cf"
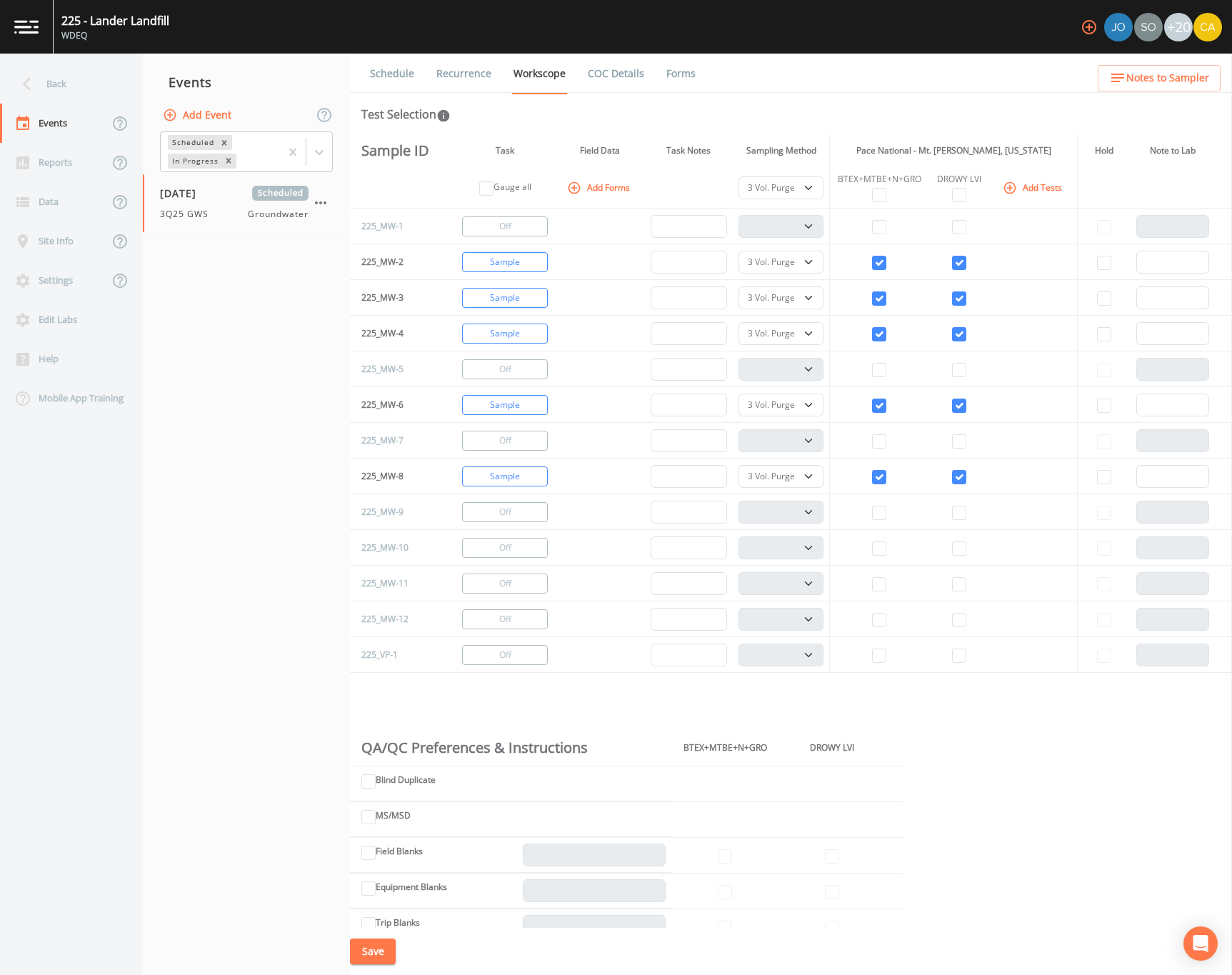
click at [1018, 816] on div "Sample ID Task Field Data Task Notes Sampling Method Pace National - Mt. [PERSO…" at bounding box center [790, 531] width 881 height 794
drag, startPoint x: 379, startPoint y: 960, endPoint x: 398, endPoint y: 964, distance: 19.4
click at [379, 958] on button "Save" at bounding box center [372, 951] width 46 height 27
click at [804, 185] on select "PDB Bag Grab Low Flow 3 Vol. Purge" at bounding box center [781, 187] width 86 height 23
click at [816, 98] on div "Schedule Recurrence Workscope COC Details Forms Test Selection Sample ID Task F…" at bounding box center [790, 514] width 881 height 921
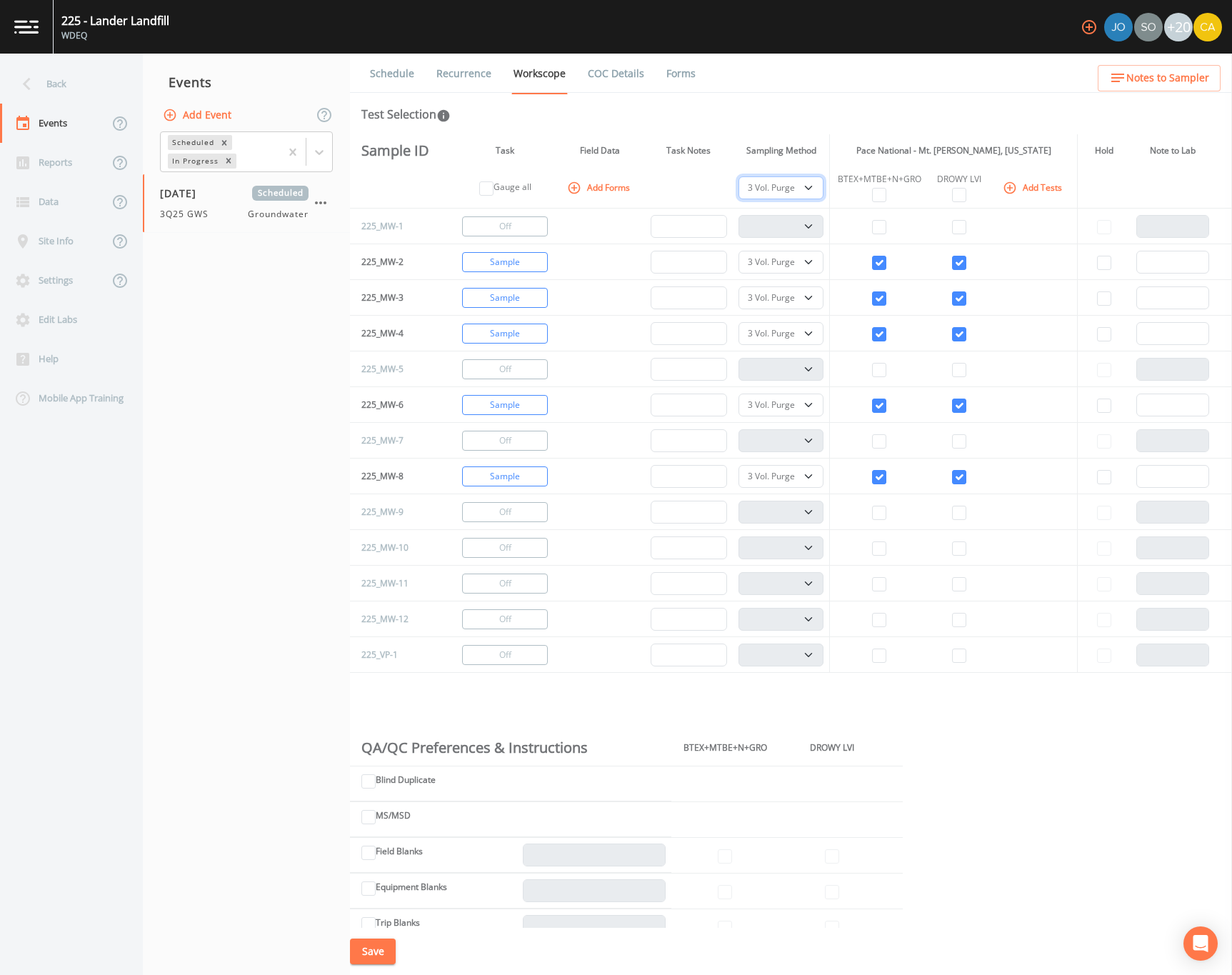
click at [797, 187] on select "PDB Bag Grab Low Flow 3 Vol. Purge" at bounding box center [781, 187] width 86 height 23
select select "d1353bd6-e69c-47f2-b562-038a0934dacb"
click at [738, 176] on select "PDB Bag Grab Low Flow 3 Vol. Purge" at bounding box center [781, 187] width 86 height 23
select select "d1353bd6-e69c-47f2-b562-038a0934dacb"
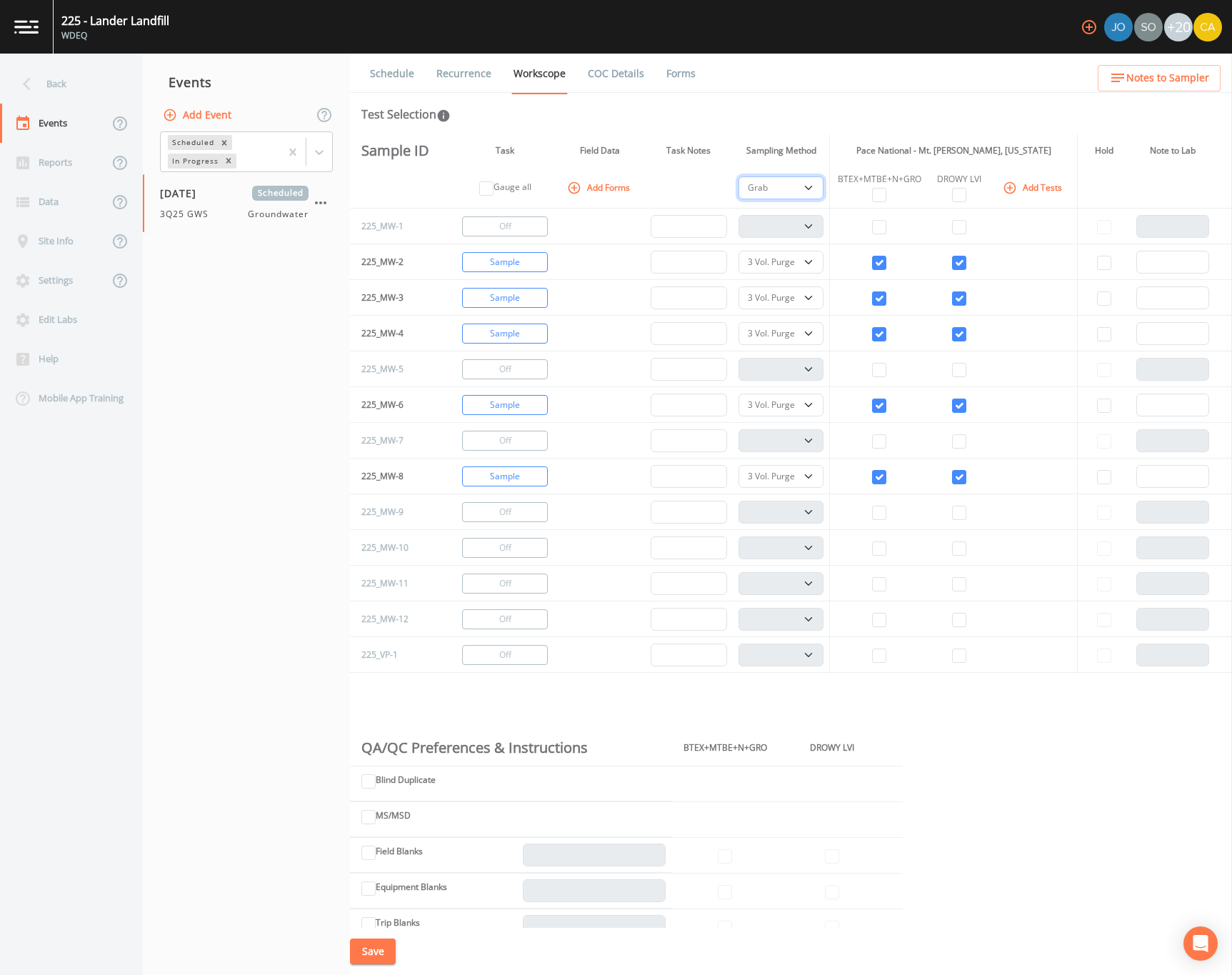
select select "d1353bd6-e69c-47f2-b562-038a0934dacb"
click at [386, 951] on button "Save" at bounding box center [372, 951] width 46 height 27
click at [320, 195] on icon "button" at bounding box center [320, 202] width 17 height 17
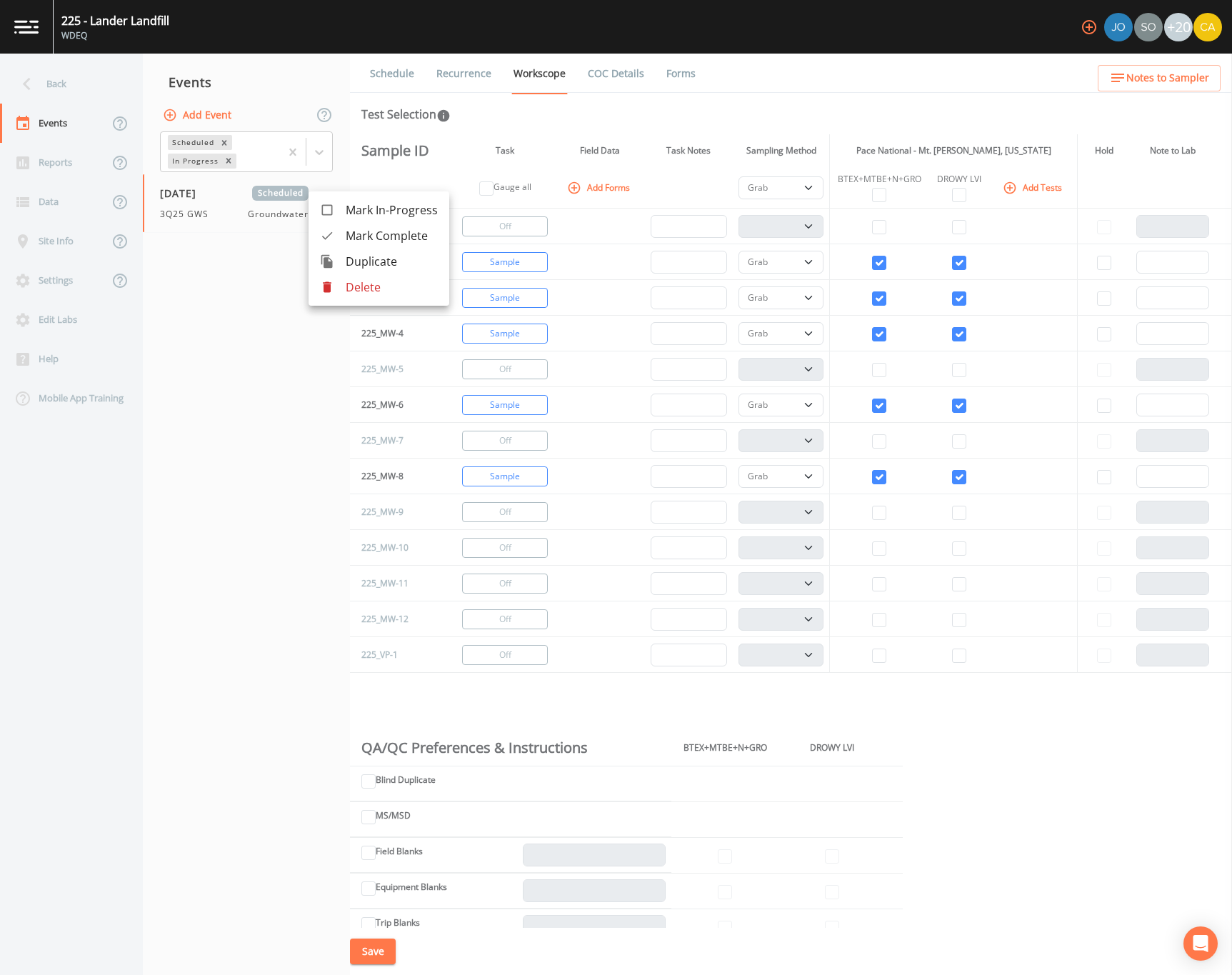
click at [337, 283] on div at bounding box center [333, 287] width 26 height 14
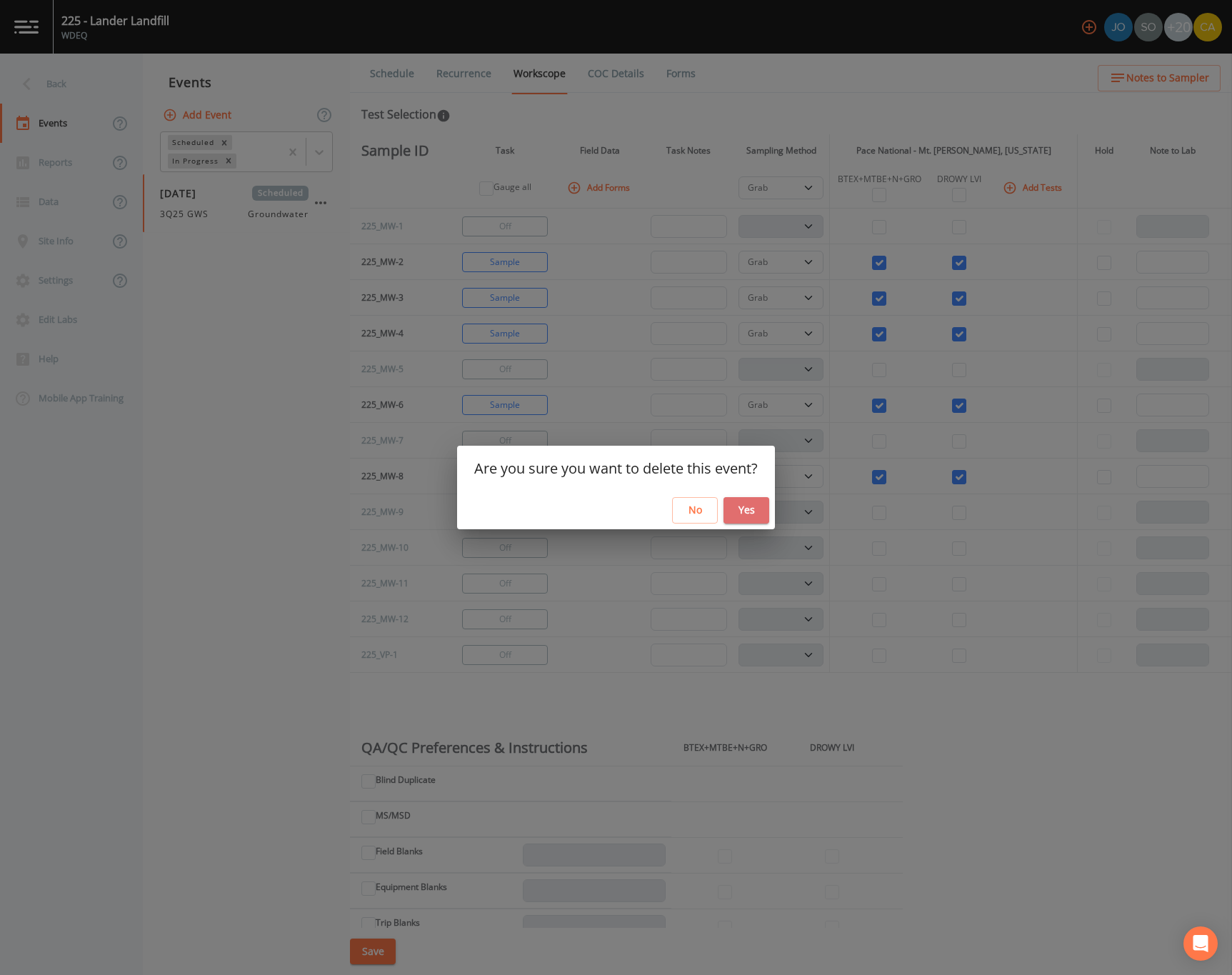
click at [750, 504] on button "Yes" at bounding box center [746, 510] width 46 height 27
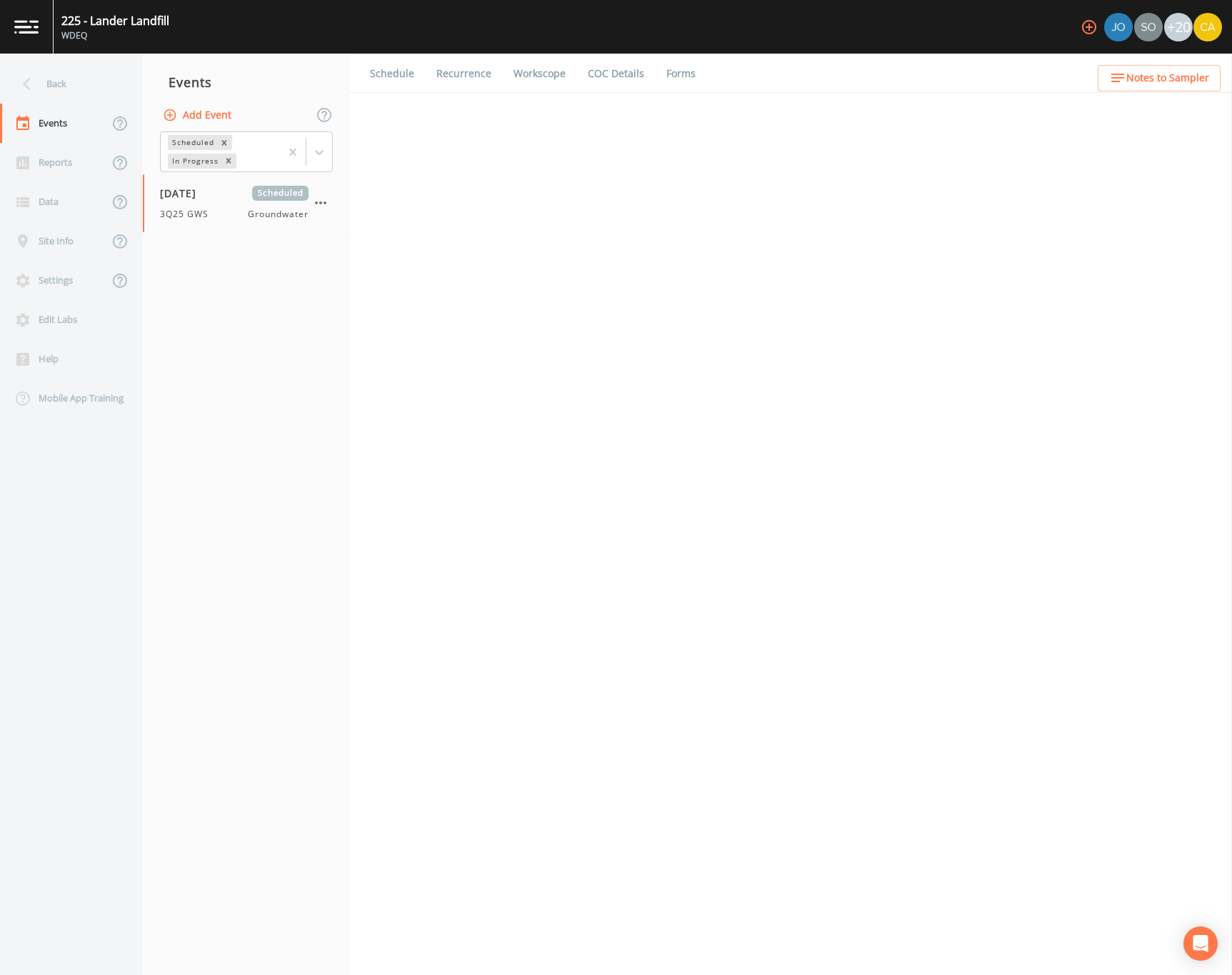
select select "d1353bd6-e69c-47f2-b562-038a0934dacb"
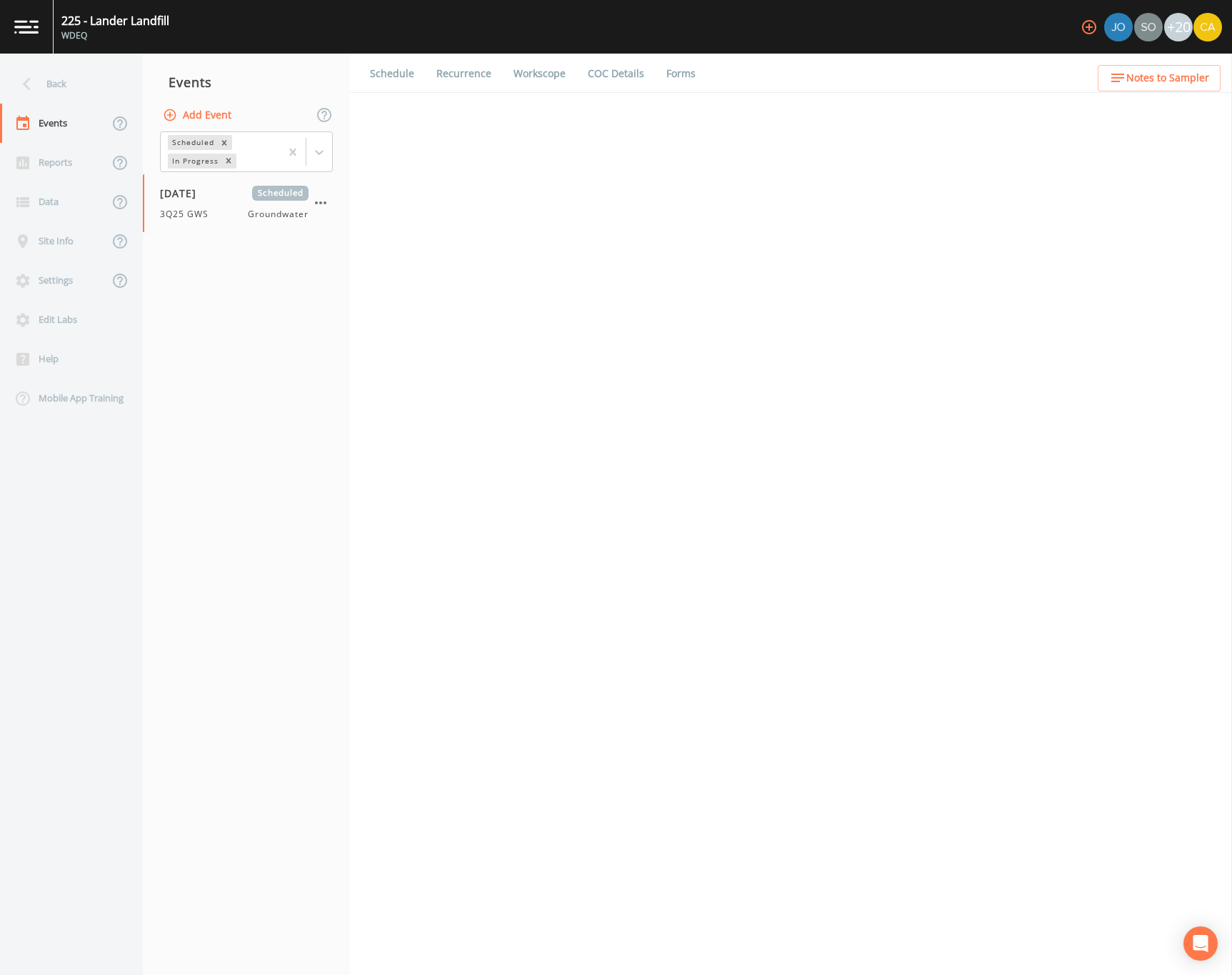
select select "d1353bd6-e69c-47f2-b562-038a0934dacb"
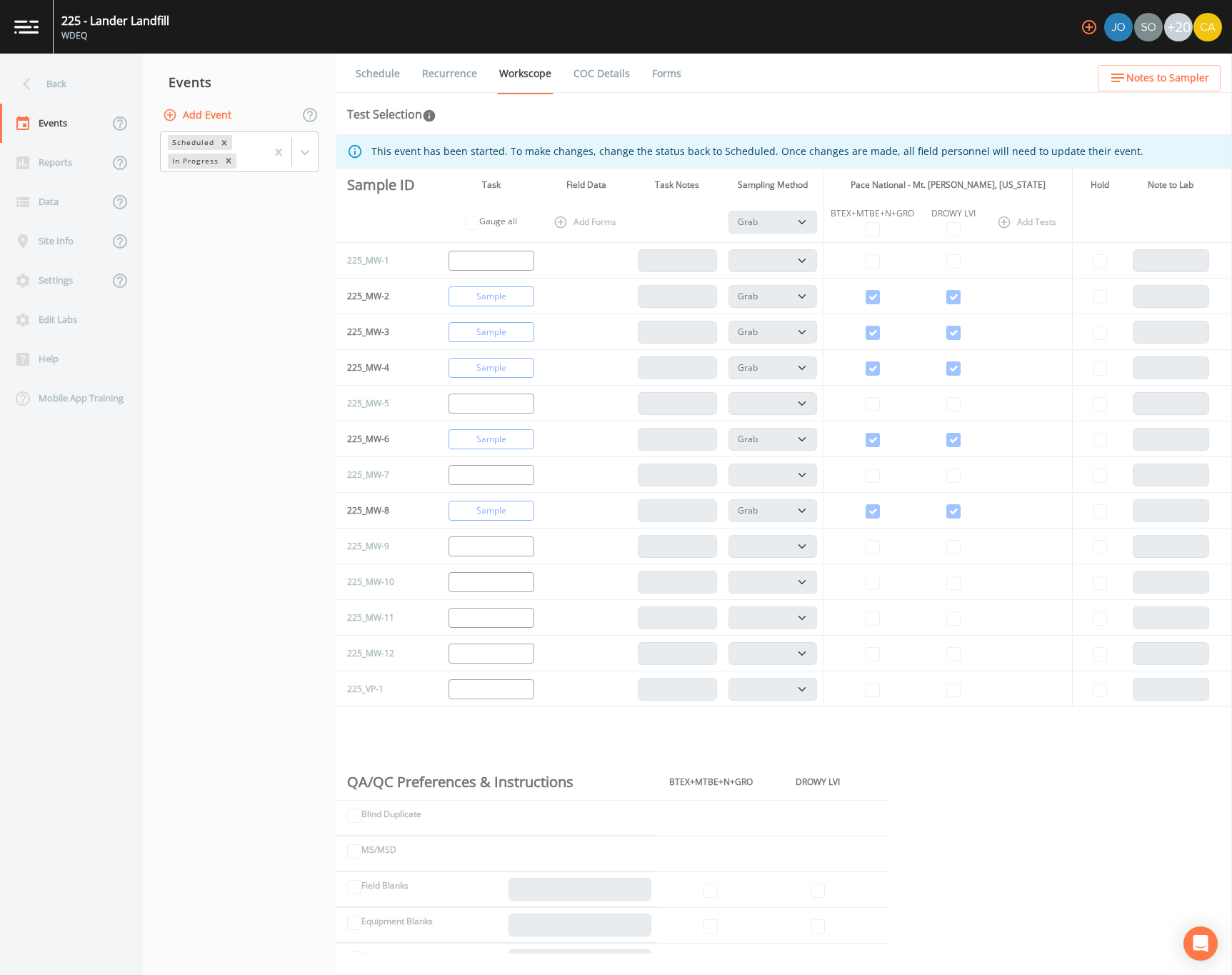
click at [241, 854] on nav "Events Add Event Scheduled In Progress" at bounding box center [239, 514] width 193 height 921
click at [564, 225] on th "Add Forms" at bounding box center [586, 222] width 91 height 42
click at [558, 221] on th "Add Forms" at bounding box center [586, 222] width 91 height 42
click at [214, 120] on button "Add Event" at bounding box center [198, 116] width 77 height 27
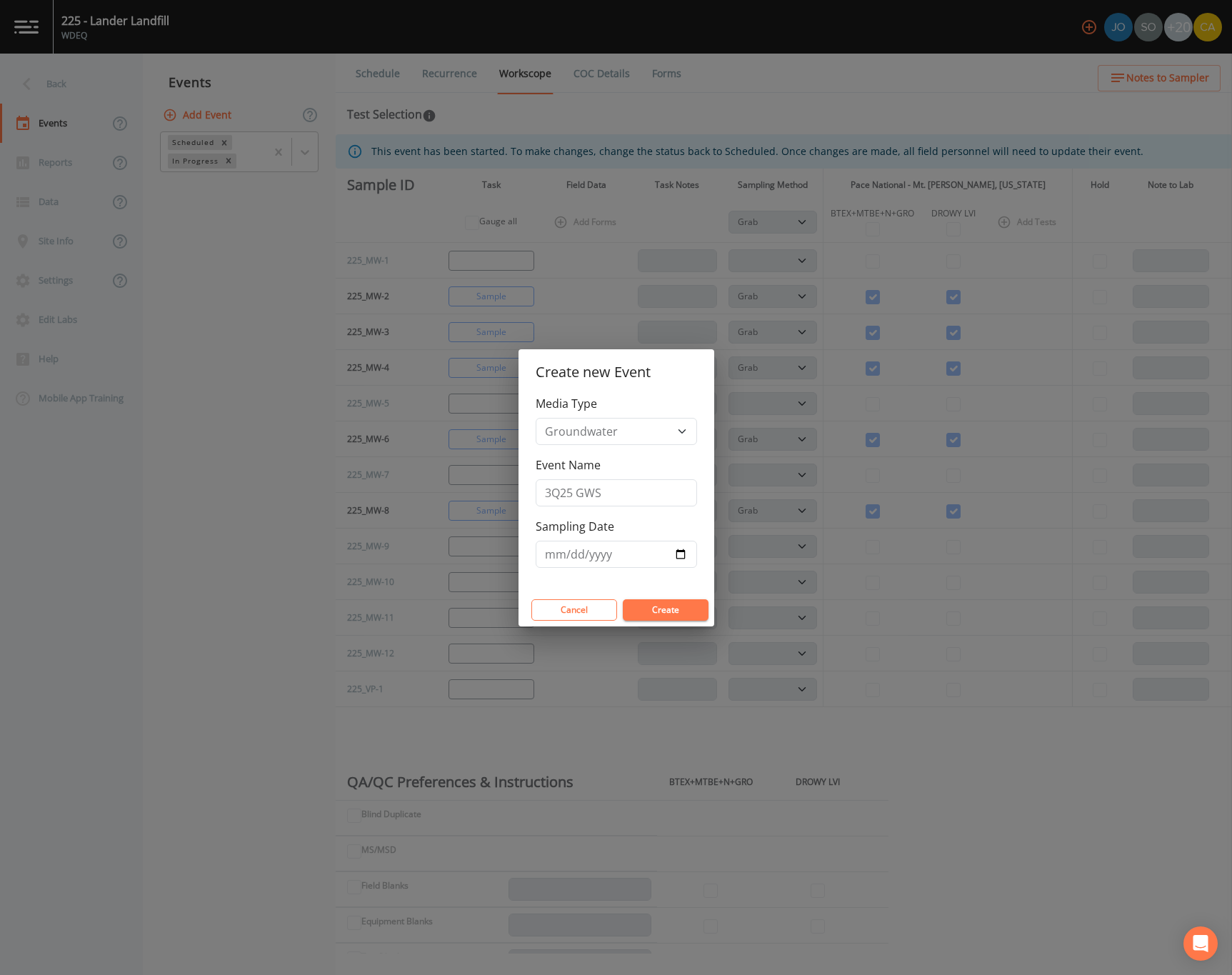
click at [684, 621] on div "Cancel Create" at bounding box center [616, 609] width 195 height 33
click at [680, 619] on button "Create" at bounding box center [665, 610] width 86 height 22
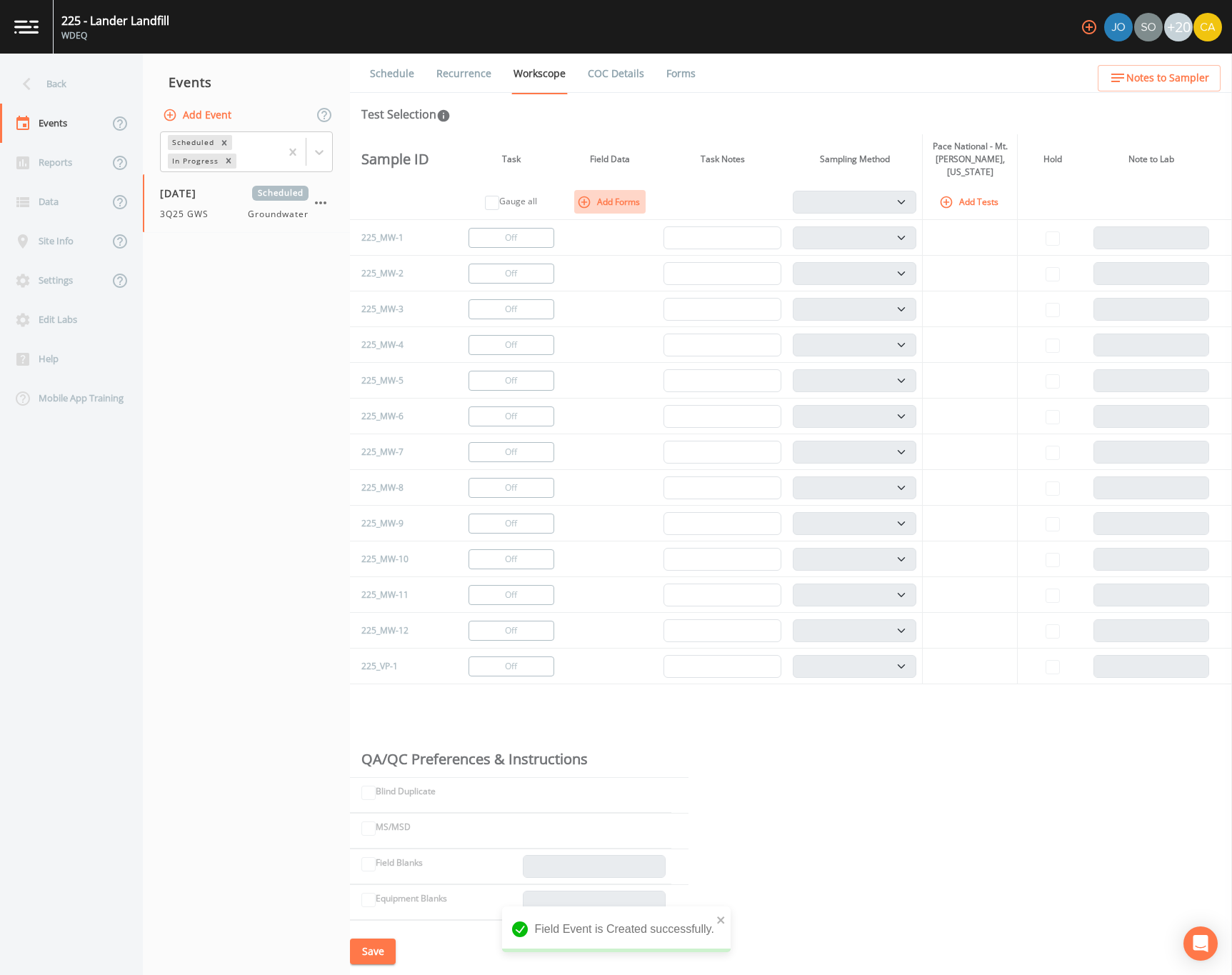
click at [590, 195] on button "Add Forms" at bounding box center [610, 202] width 72 height 24
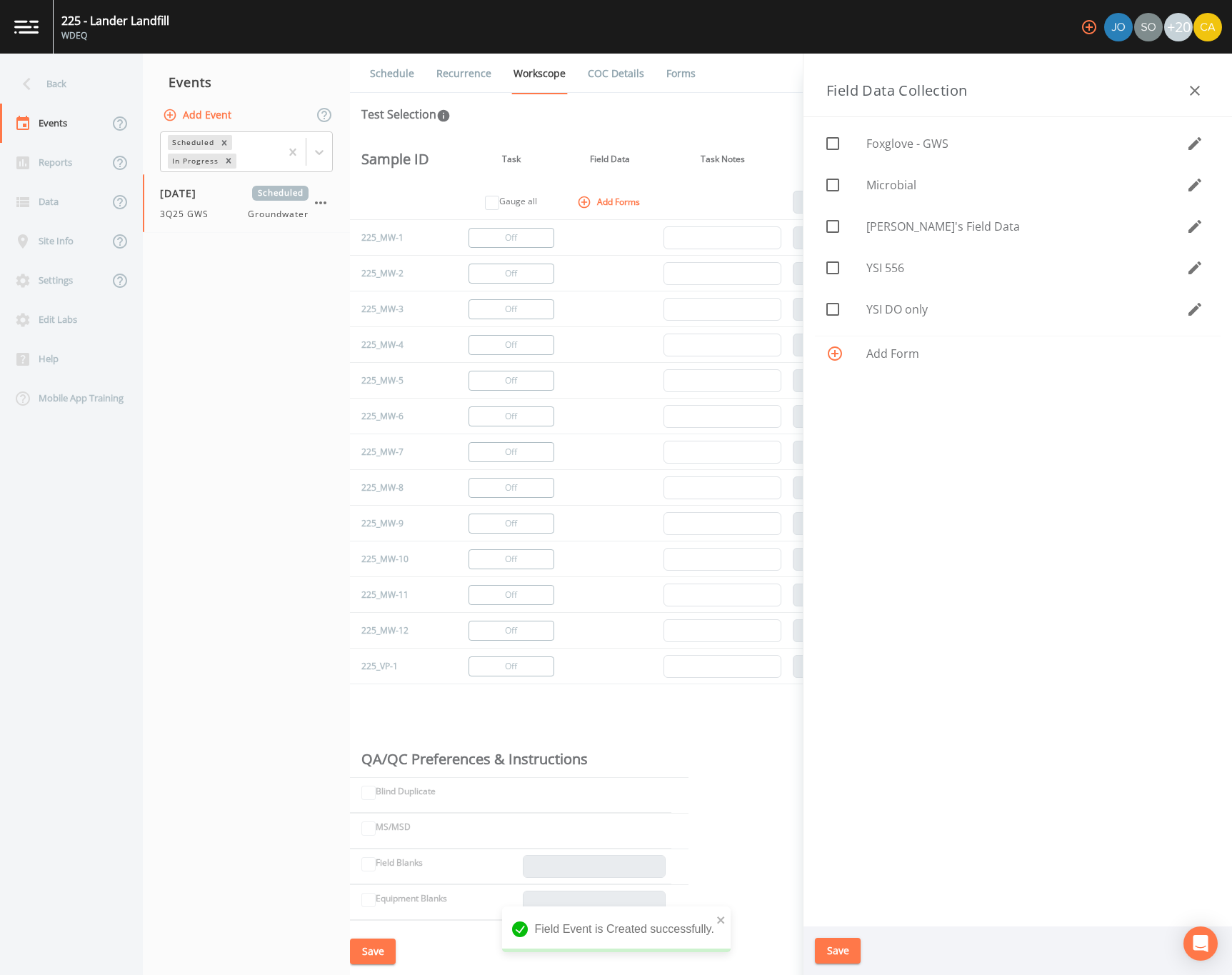
click at [1196, 93] on icon "button" at bounding box center [1194, 91] width 10 height 10
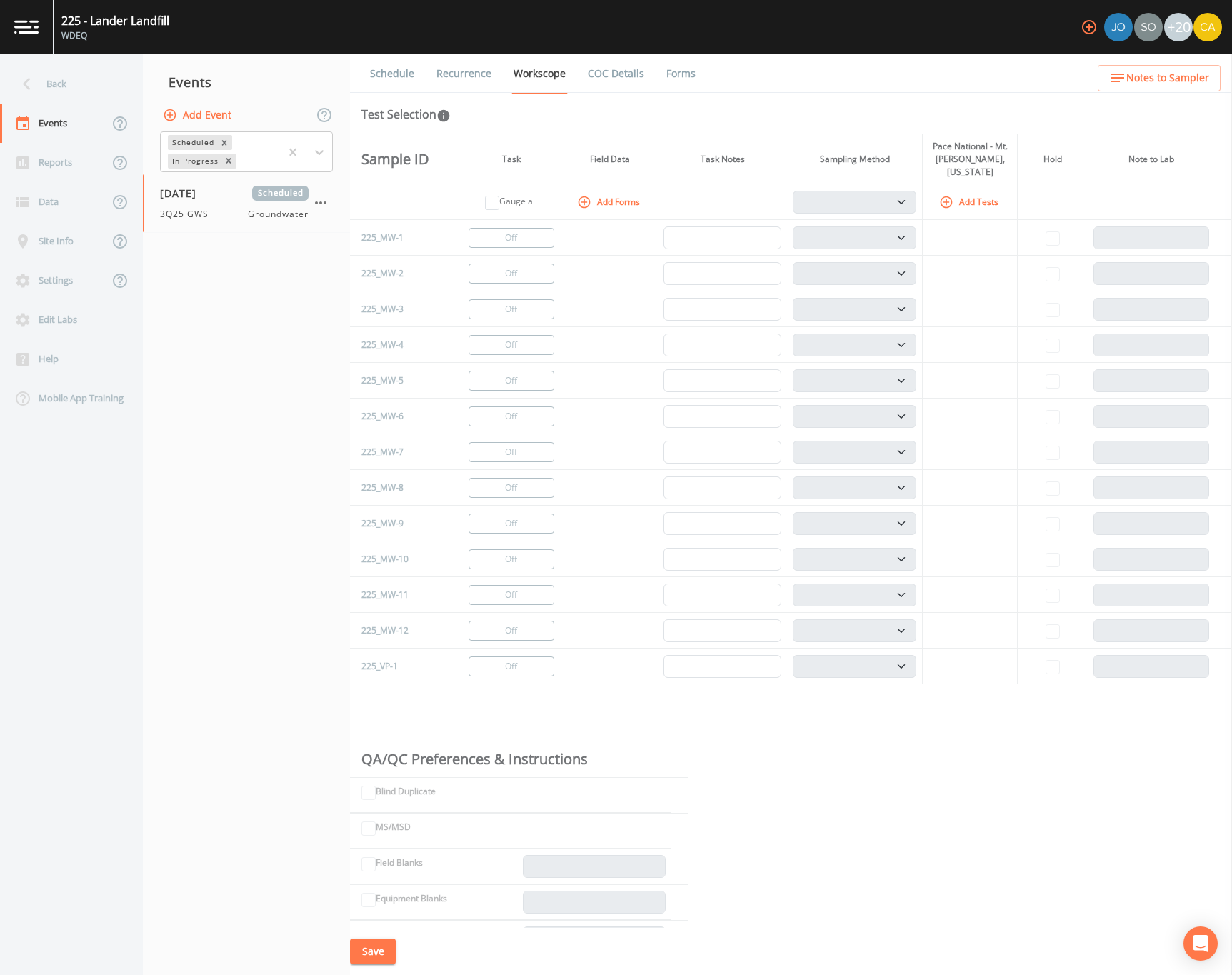
click at [994, 99] on div "Schedule Recurrence Workscope COC Details Forms Test Selection Sample ID Task F…" at bounding box center [790, 514] width 881 height 921
click at [39, 88] on icon at bounding box center [26, 84] width 25 height 25
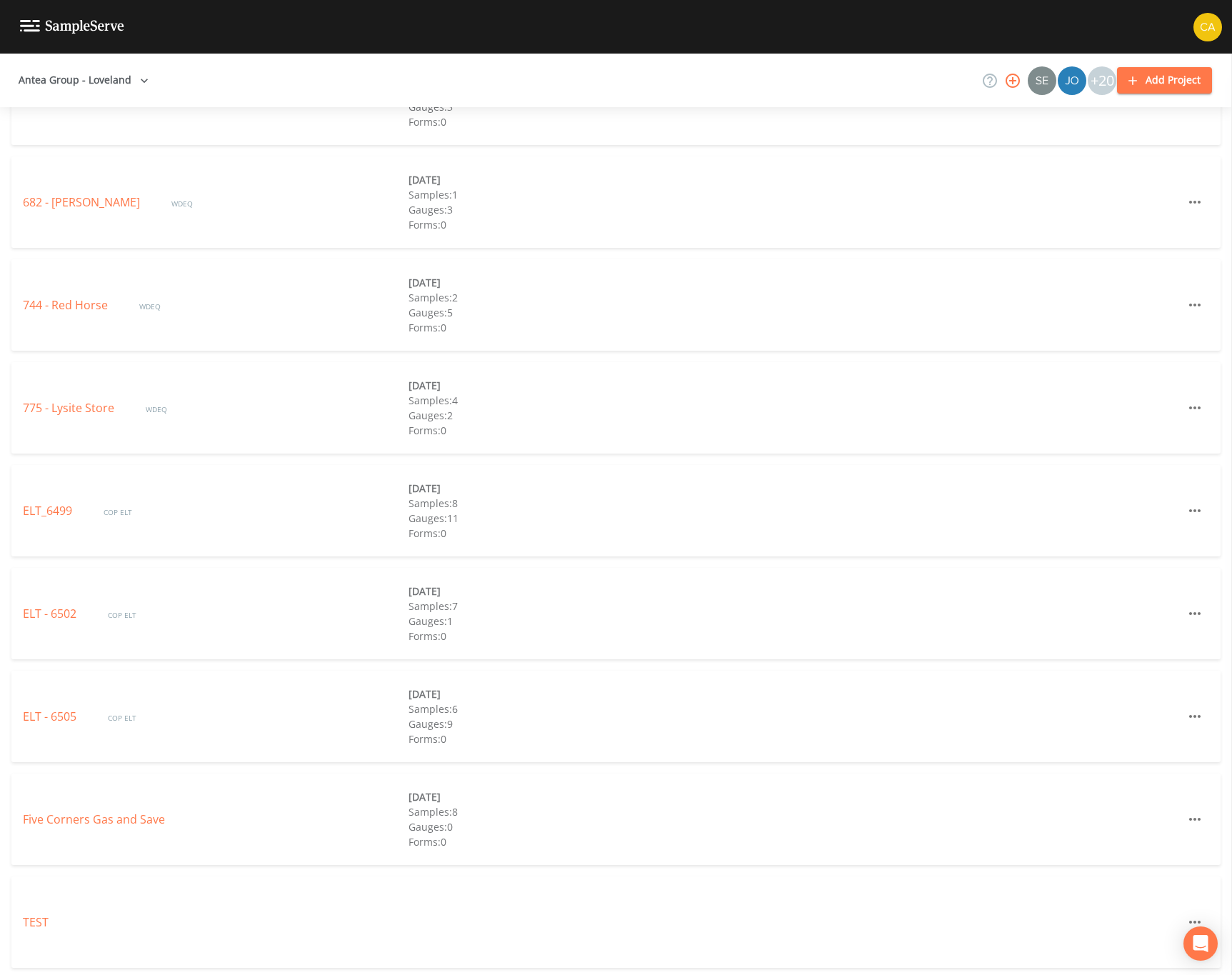
scroll to position [4854, 0]
click at [56, 902] on div "TEST" at bounding box center [616, 917] width 1209 height 92
drag, startPoint x: 35, startPoint y: 921, endPoint x: 54, endPoint y: 956, distance: 39.8
click at [35, 921] on link "TEST" at bounding box center [36, 917] width 26 height 16
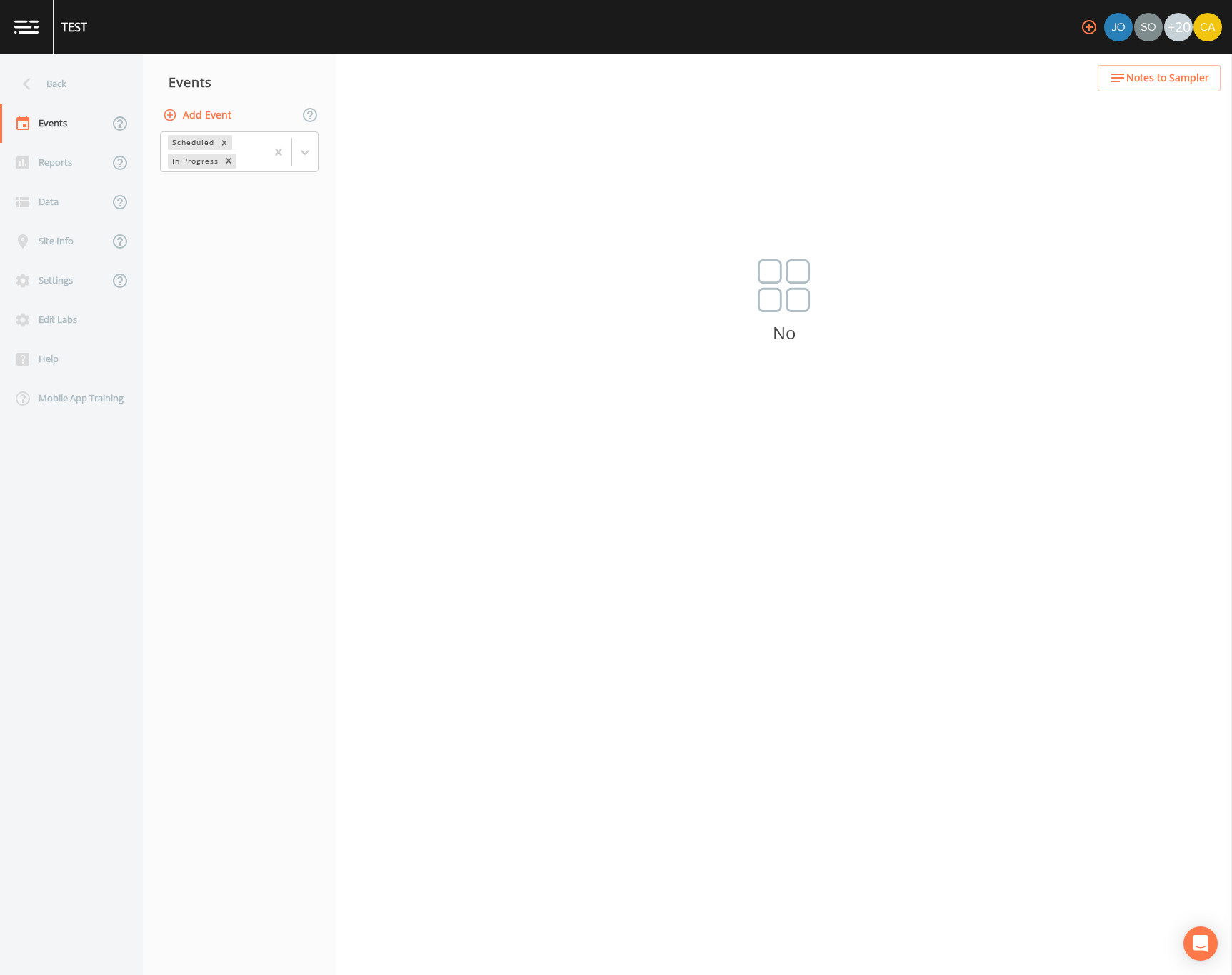
click at [195, 118] on button "Add Event" at bounding box center [198, 116] width 77 height 27
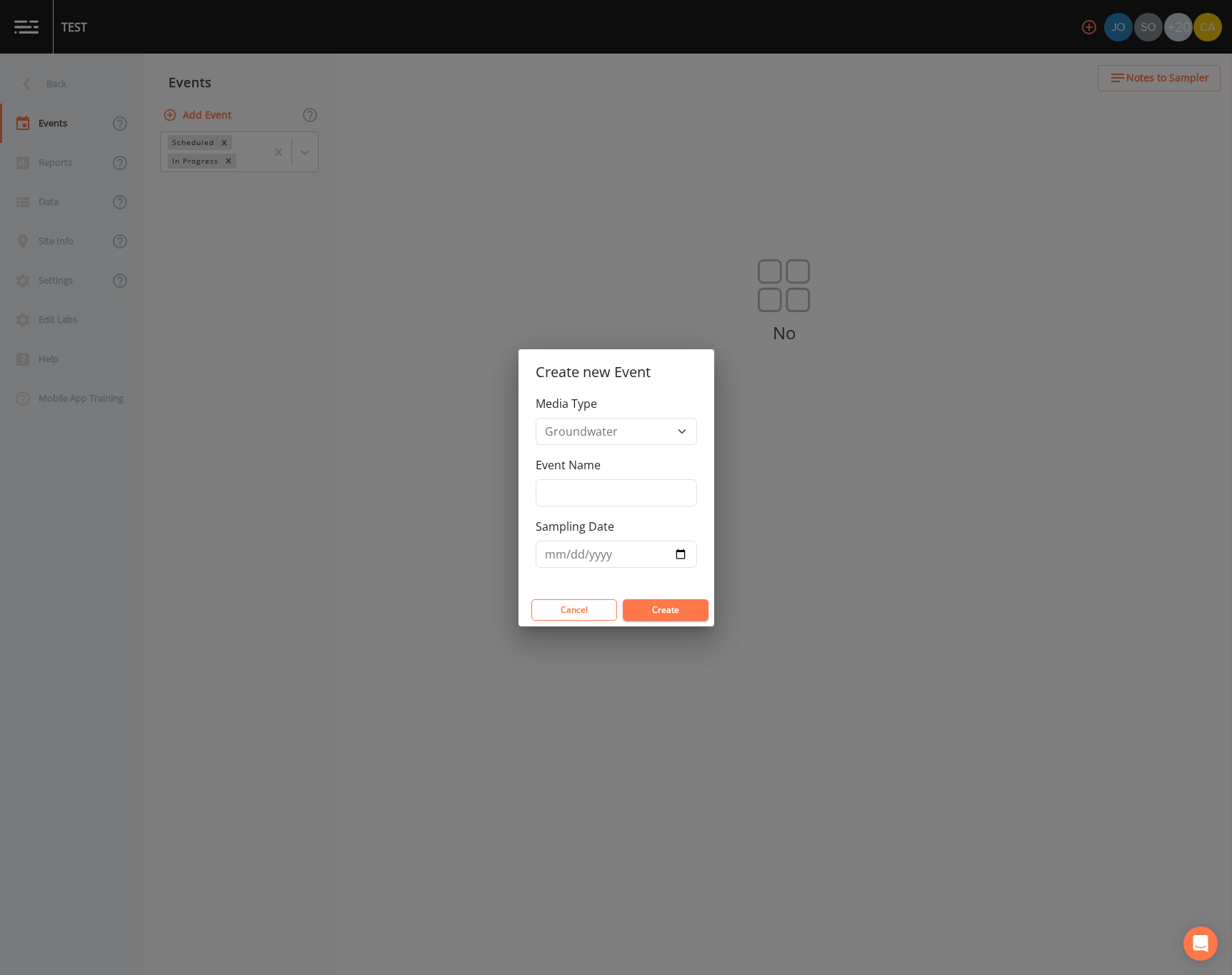
click at [80, 32] on div "Create new Event Media Type Groundwater Soil Vapor Event Name Sampling Date Can…" at bounding box center [616, 487] width 1232 height 975
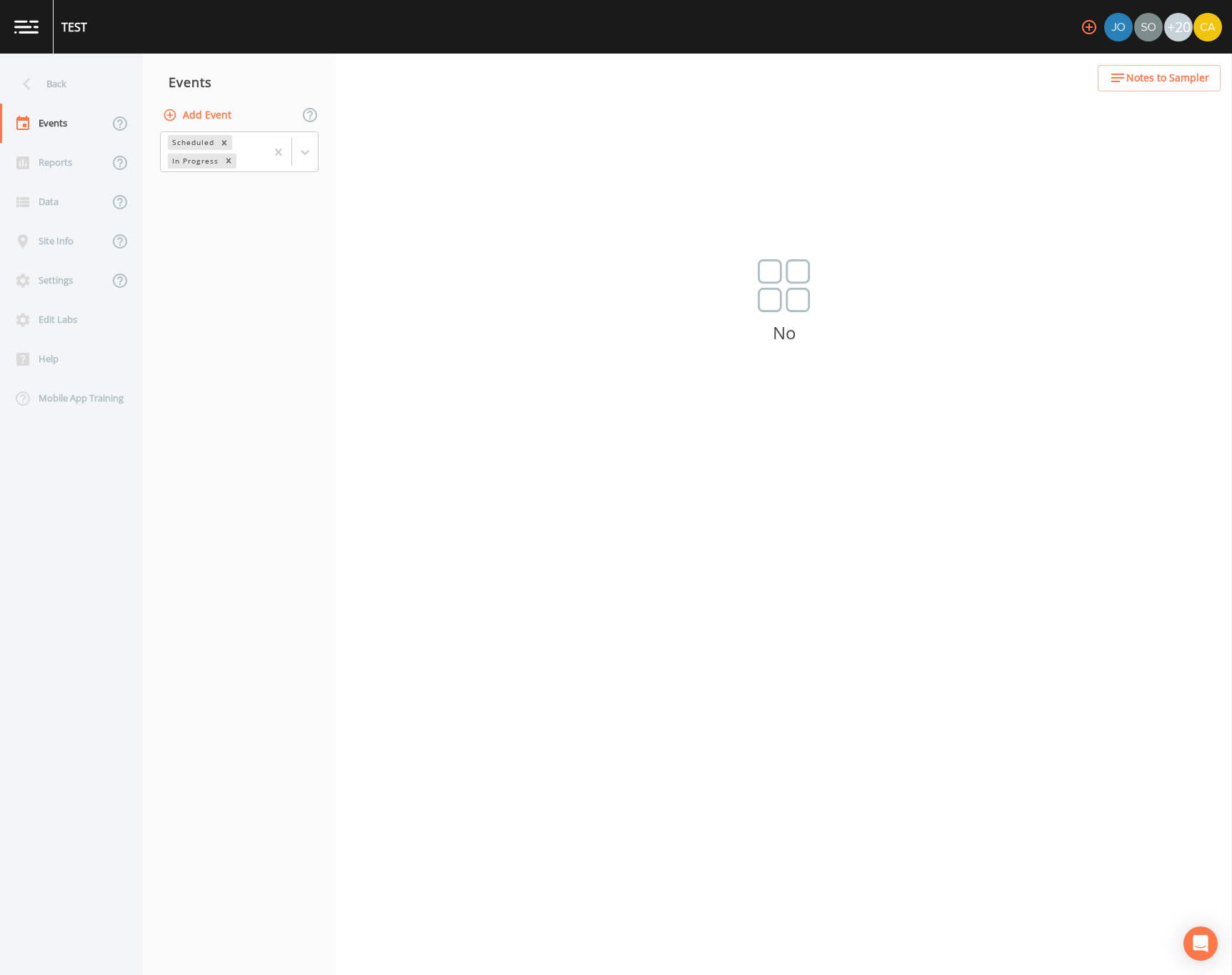
click at [200, 127] on button "Add Event" at bounding box center [198, 116] width 77 height 27
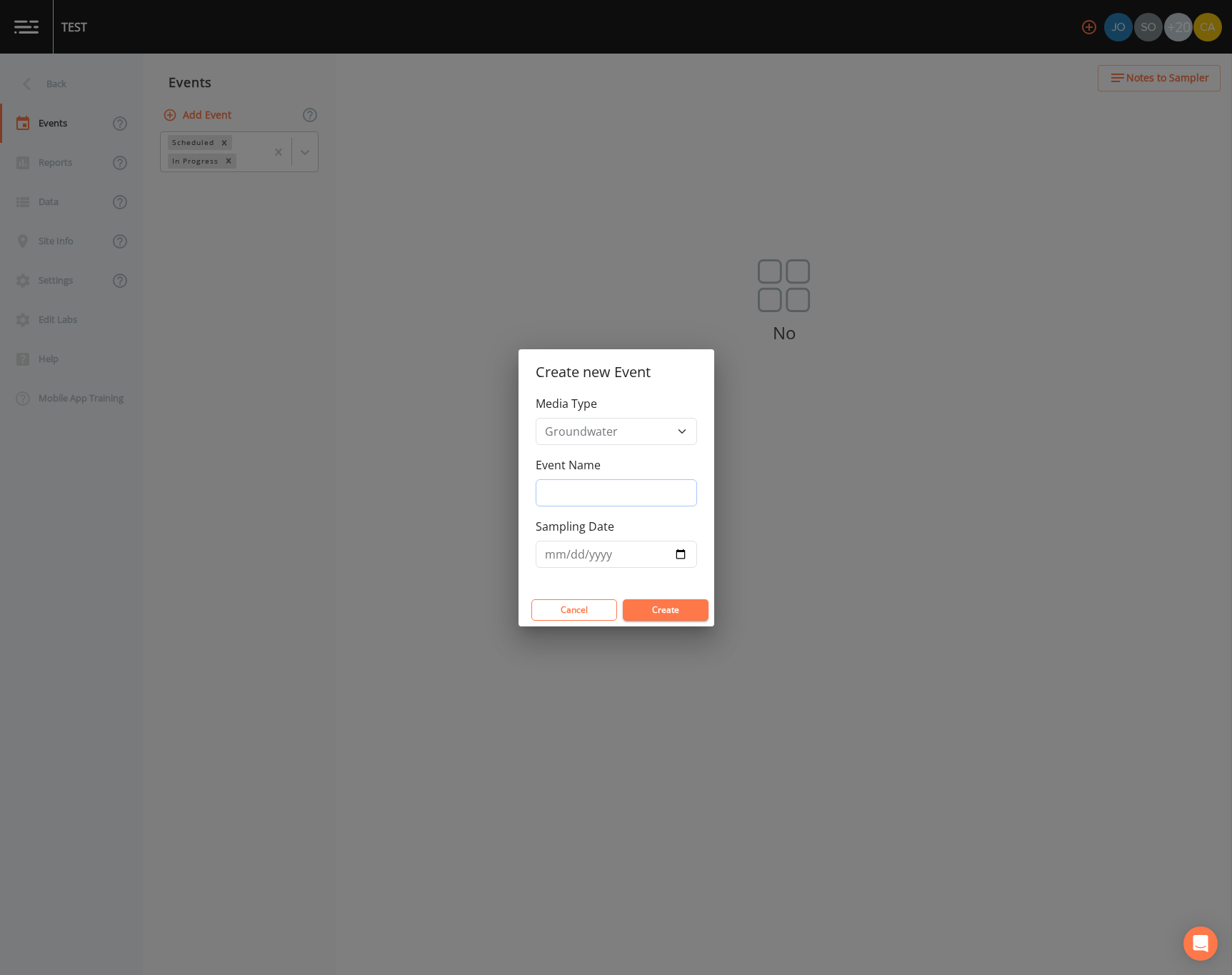
drag, startPoint x: 539, startPoint y: 480, endPoint x: 568, endPoint y: 491, distance: 31.0
click at [539, 480] on input "Event Name" at bounding box center [616, 492] width 161 height 27
type input "3Q24 GWS"
click at [637, 557] on input "Sampling Date" at bounding box center [616, 554] width 161 height 27
click at [675, 558] on input "Sampling Date" at bounding box center [616, 554] width 161 height 27
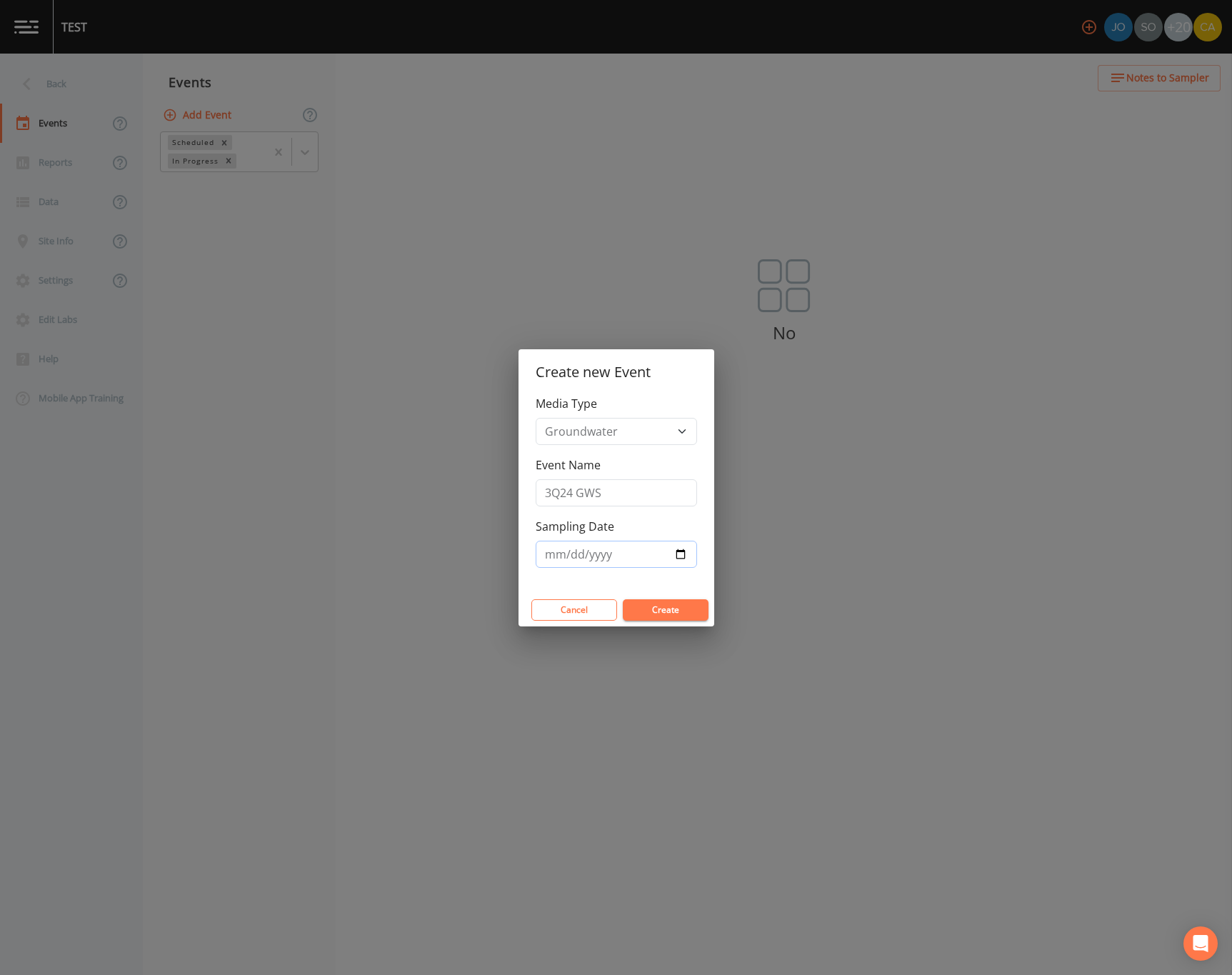
type input "[DATE]"
click at [640, 615] on button "Create" at bounding box center [665, 610] width 86 height 22
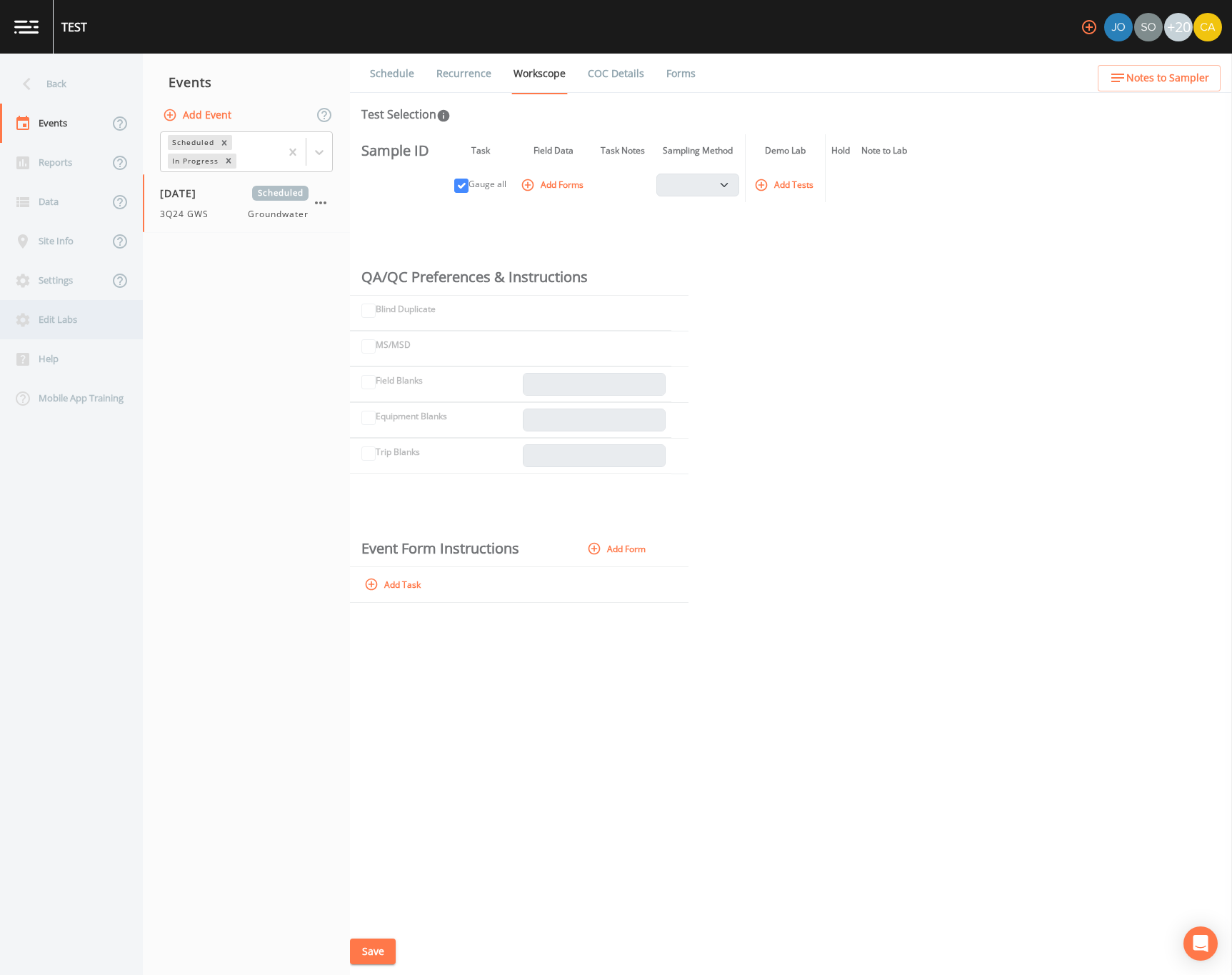
click at [80, 315] on div "Edit Labs" at bounding box center [64, 319] width 128 height 39
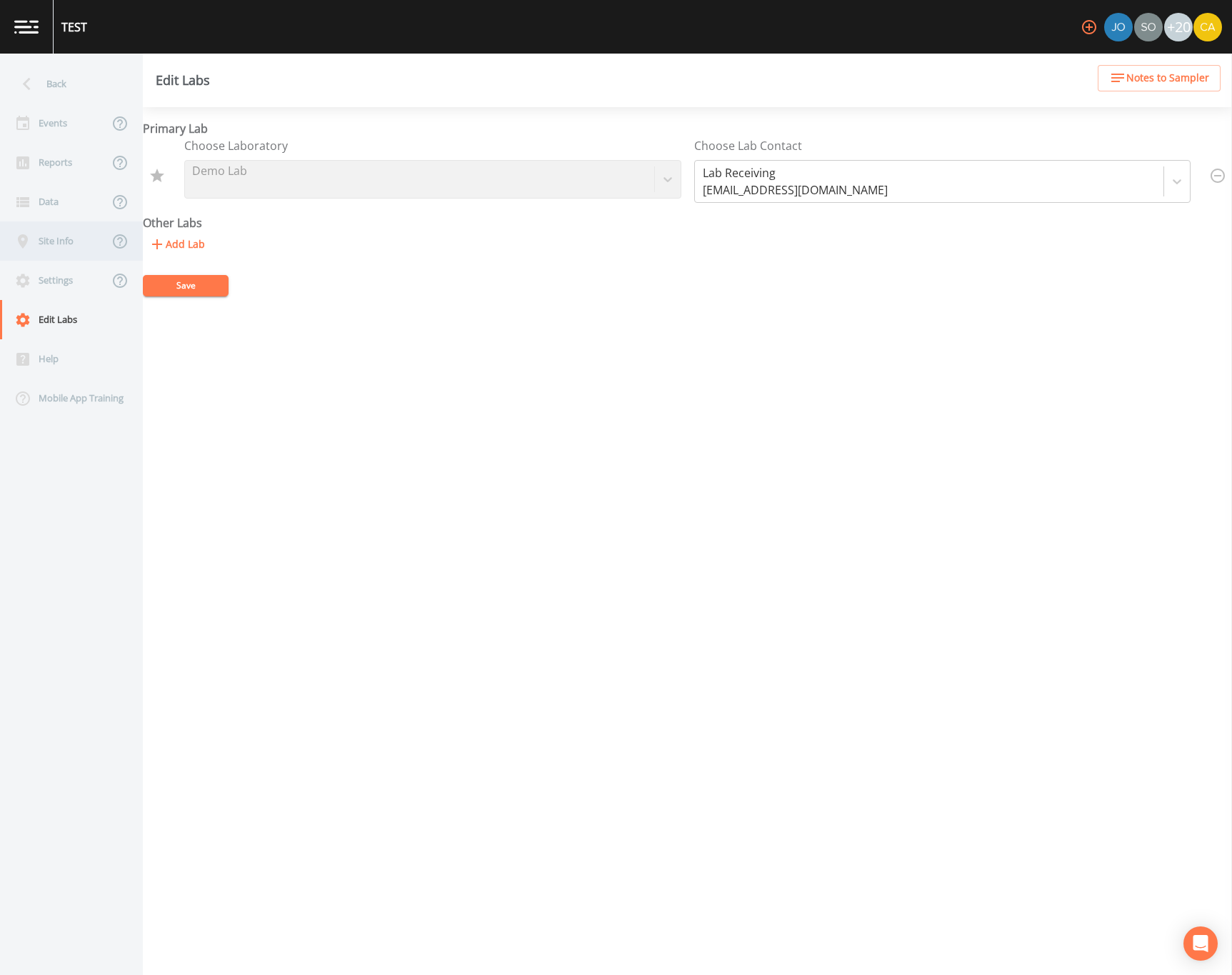
click at [56, 233] on div "Site Info" at bounding box center [54, 240] width 109 height 39
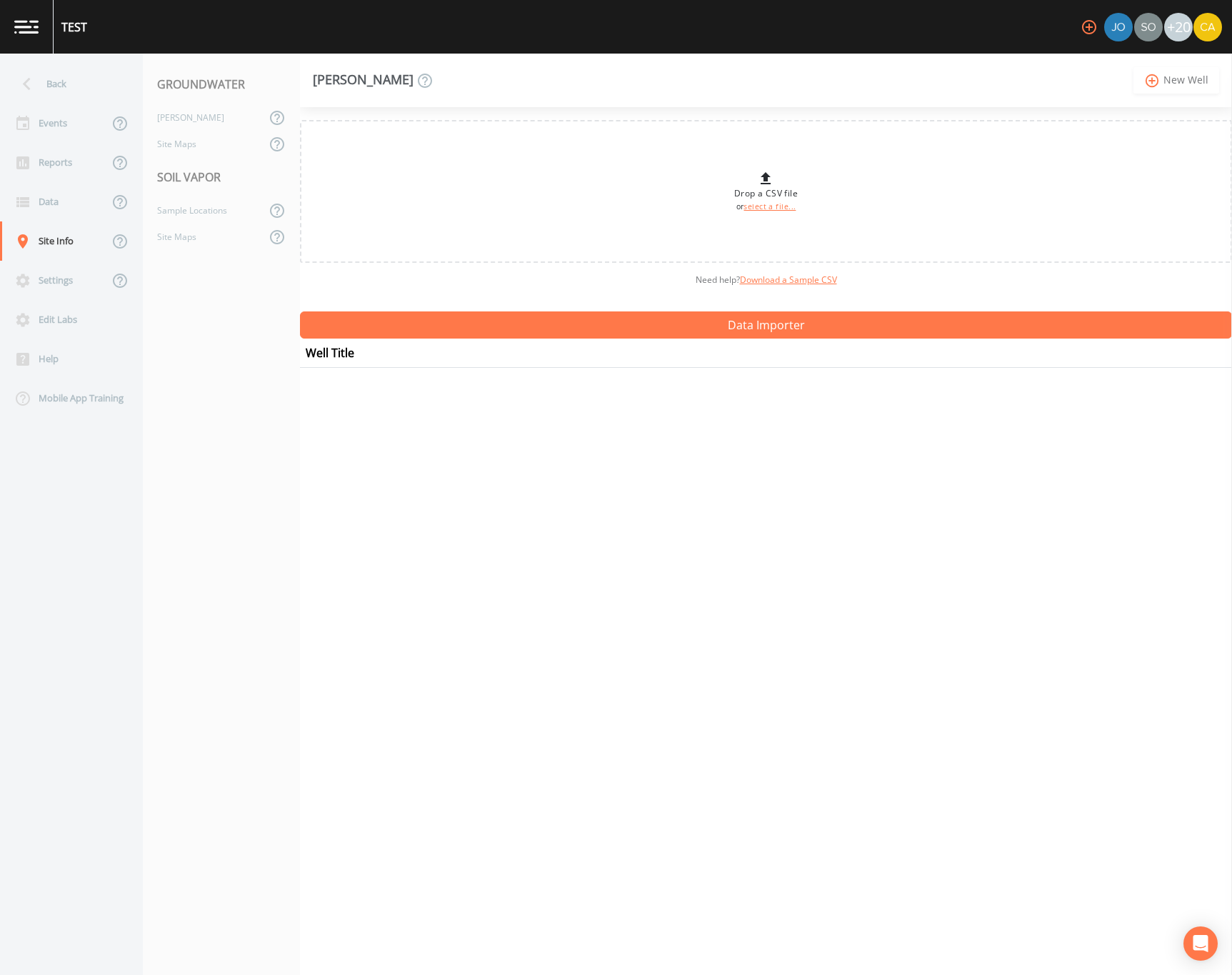
click at [1155, 82] on icon "add_circle_outline" at bounding box center [1152, 81] width 16 height 16
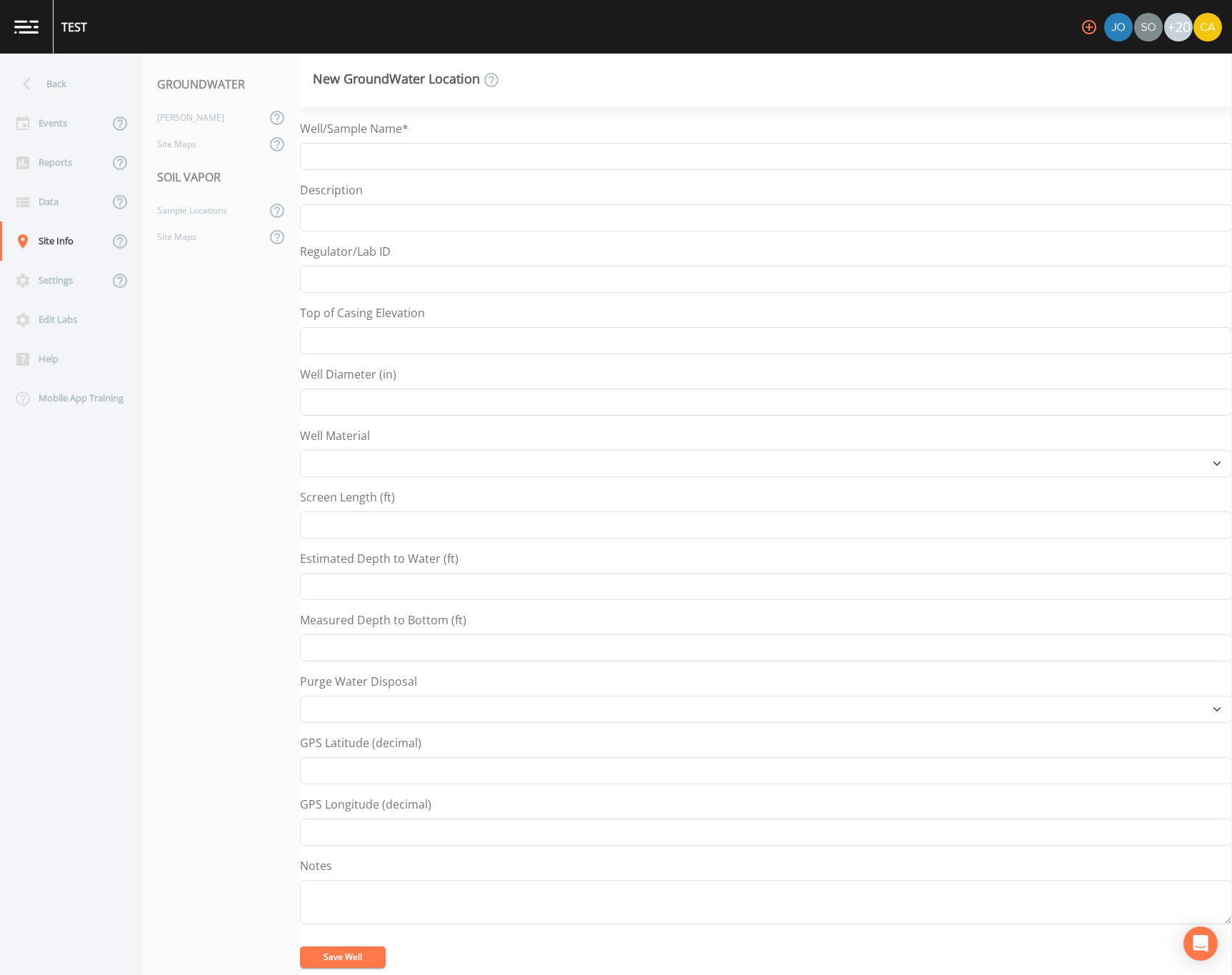
select select "Other"
click at [402, 170] on div "Well/Sample Name* Description Regulator/Lab ID Top of Casing Elevation Well Dia…" at bounding box center [766, 549] width 932 height 858
drag, startPoint x: 401, startPoint y: 162, endPoint x: 422, endPoint y: 142, distance: 29.0
click at [401, 162] on input "Well/Sample Name*" at bounding box center [766, 155] width 932 height 27
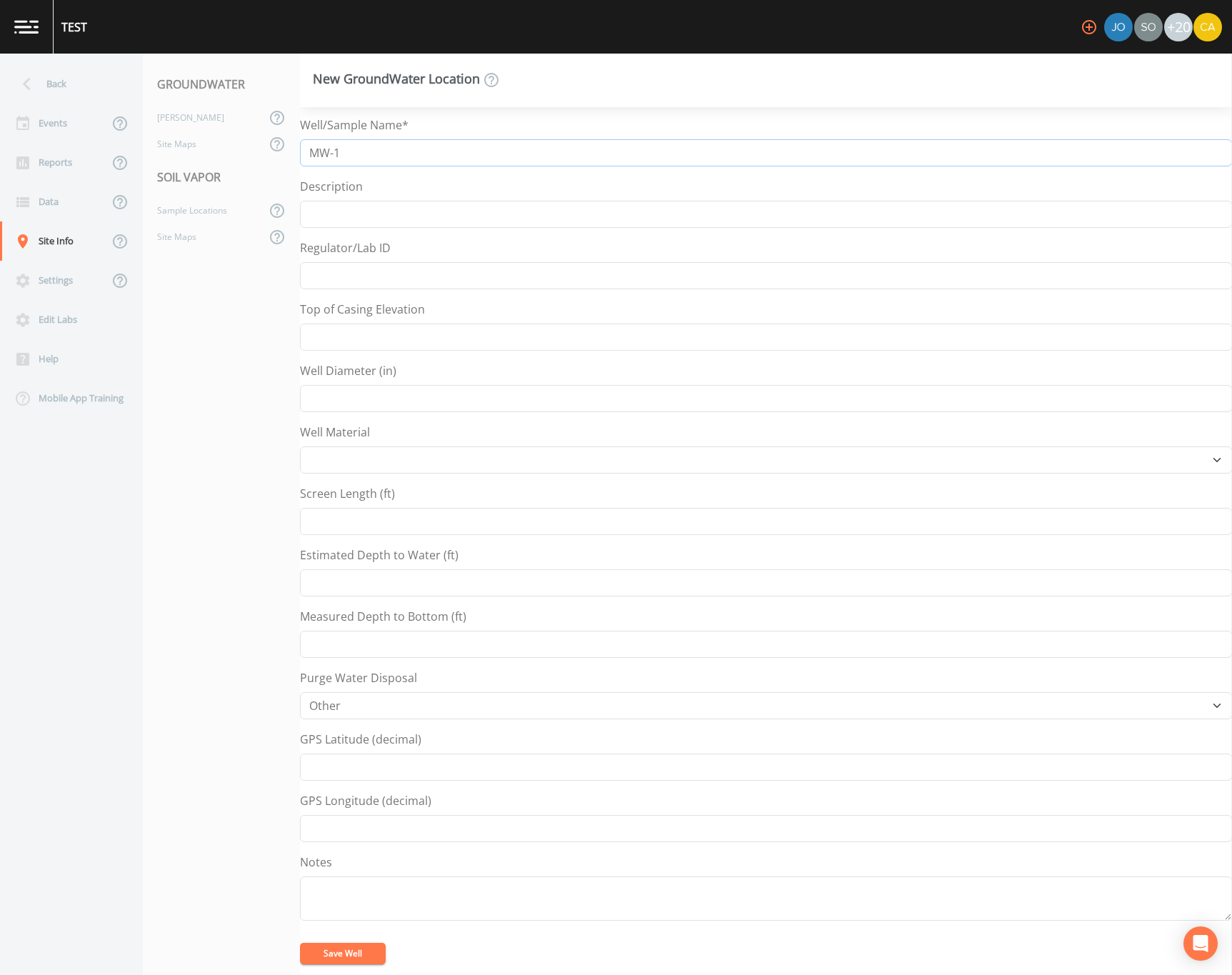
type input "MW-1"
click at [352, 967] on div "Save Well" at bounding box center [766, 953] width 932 height 43
click at [346, 964] on button "Save Well" at bounding box center [343, 953] width 86 height 22
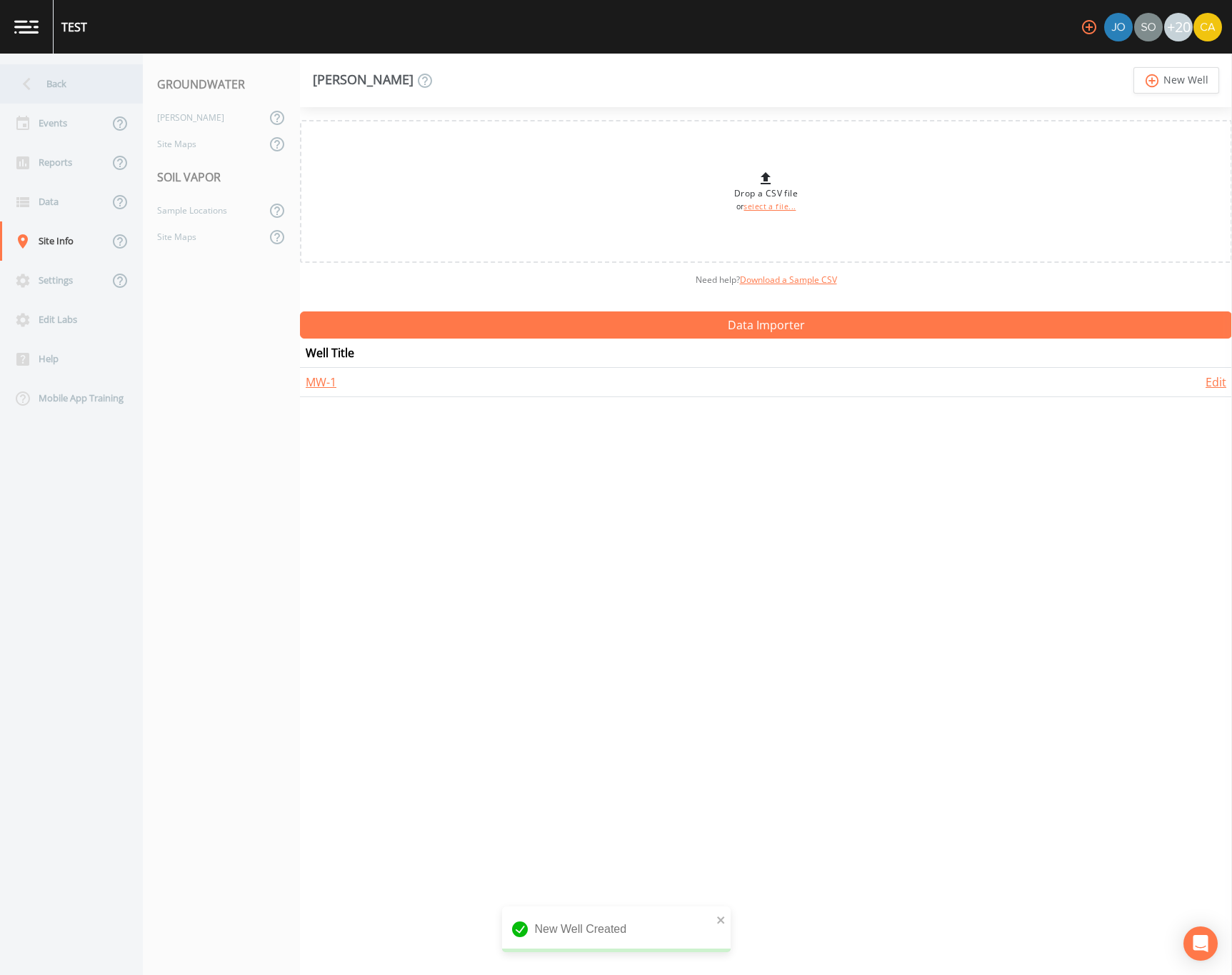
click at [50, 82] on div "Back" at bounding box center [64, 84] width 128 height 39
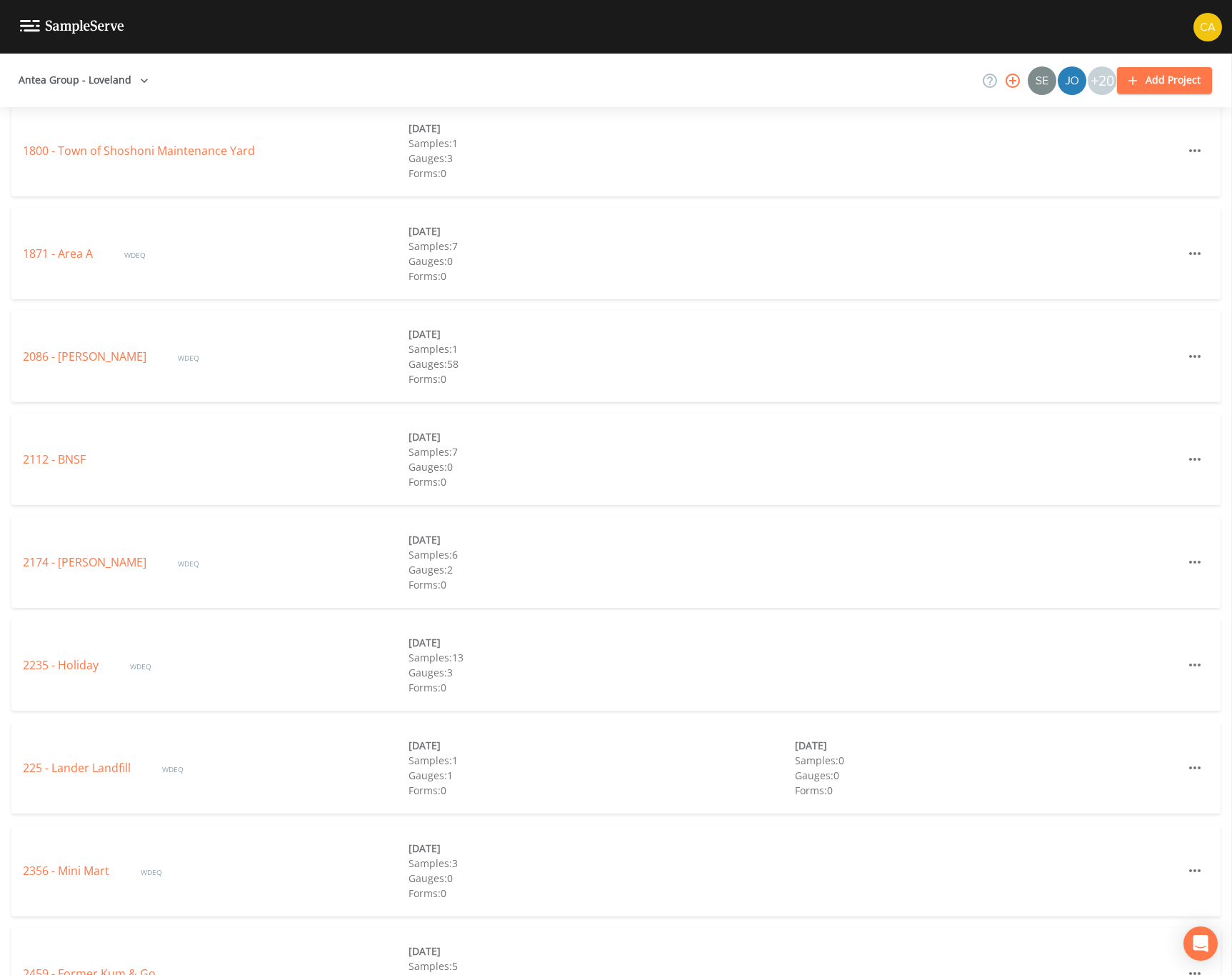
scroll to position [1067, 0]
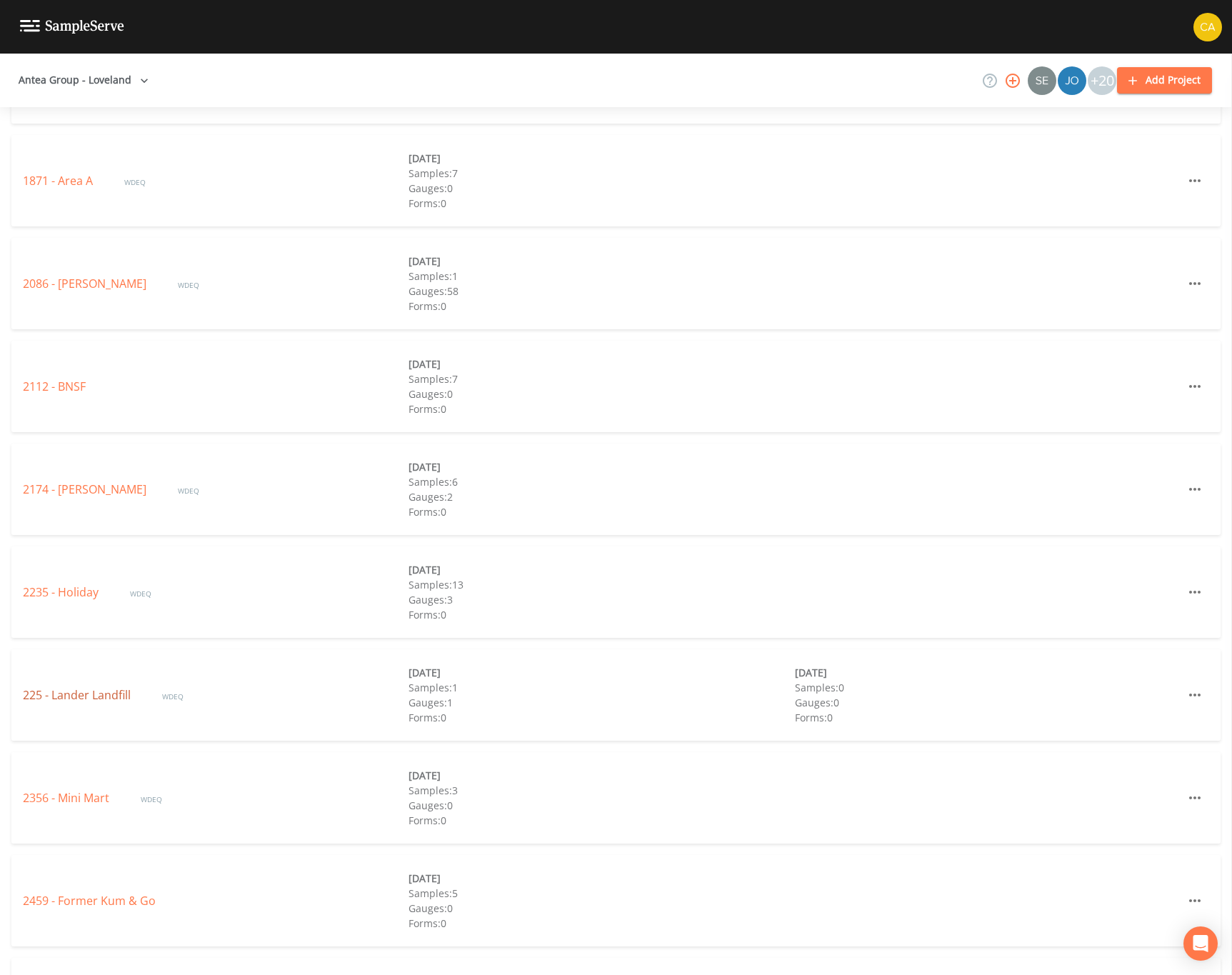
click at [82, 696] on link "225 - Lander Landfill" at bounding box center [78, 695] width 111 height 16
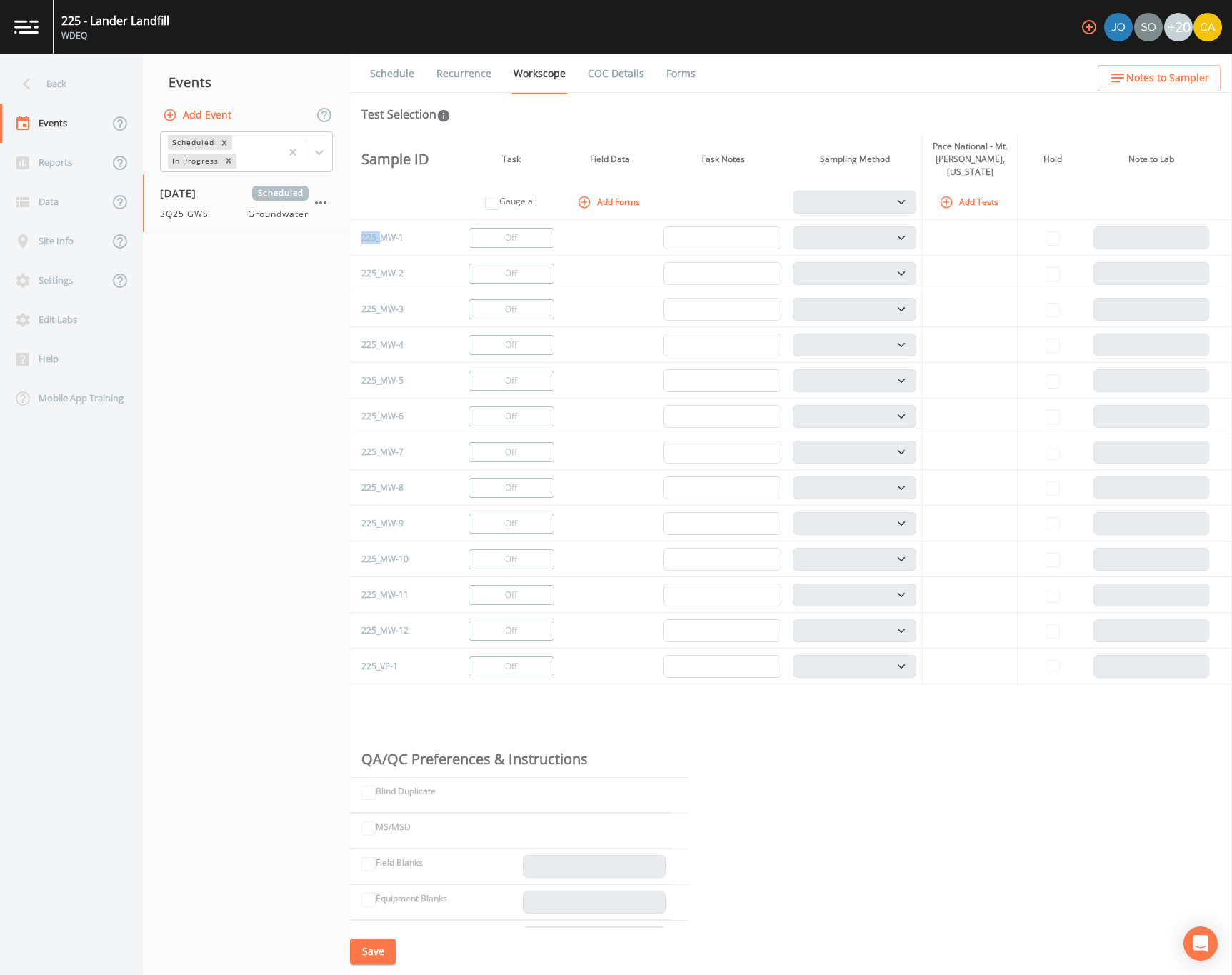
drag, startPoint x: 377, startPoint y: 223, endPoint x: 354, endPoint y: 234, distance: 25.5
click at [355, 233] on td "225_MW-1" at bounding box center [397, 238] width 97 height 36
click at [385, 690] on div "Sample ID Task Field Data Task Notes Sampling Method Pace National - Mt. [PERSO…" at bounding box center [790, 531] width 881 height 794
